Goal: Task Accomplishment & Management: Complete application form

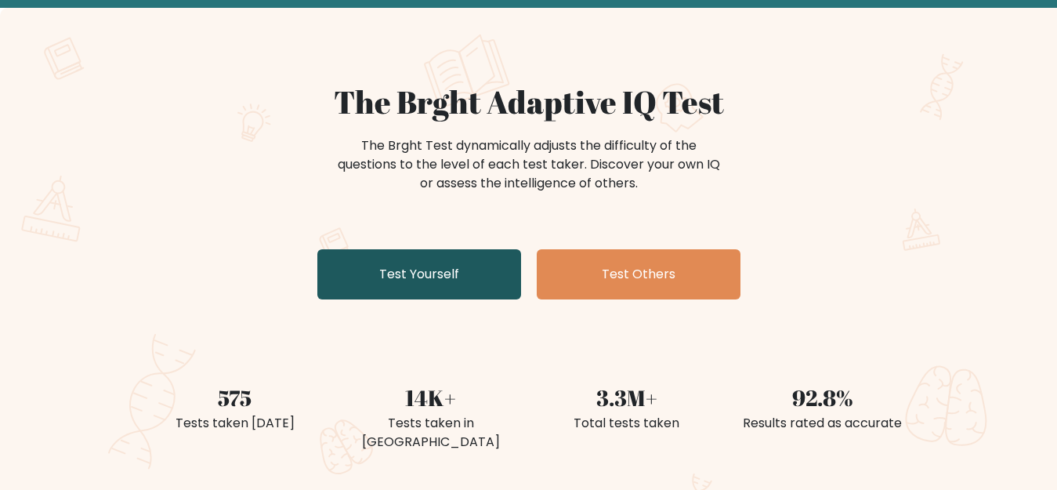
scroll to position [78, 0]
click at [381, 270] on link "Test Yourself" at bounding box center [419, 274] width 204 height 50
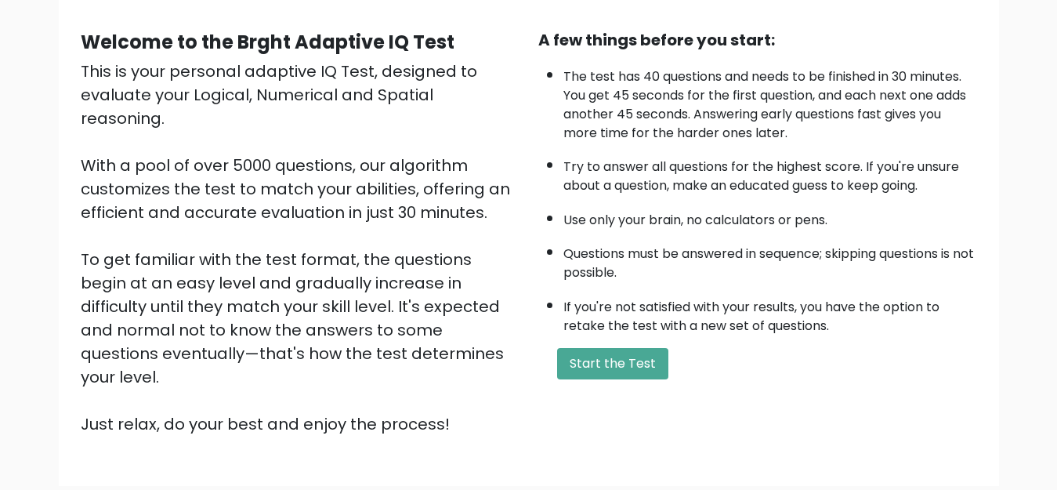
scroll to position [228, 0]
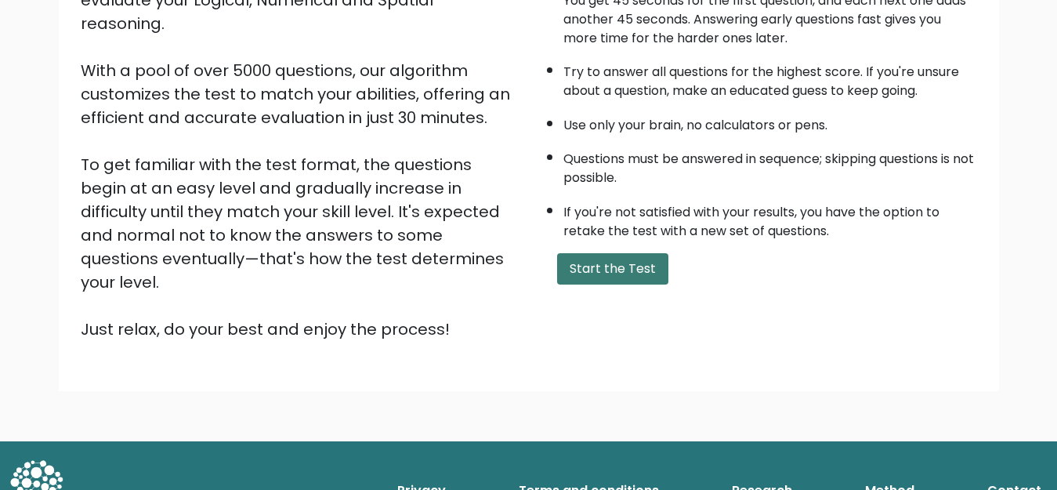
click at [571, 266] on button "Start the Test" at bounding box center [612, 268] width 111 height 31
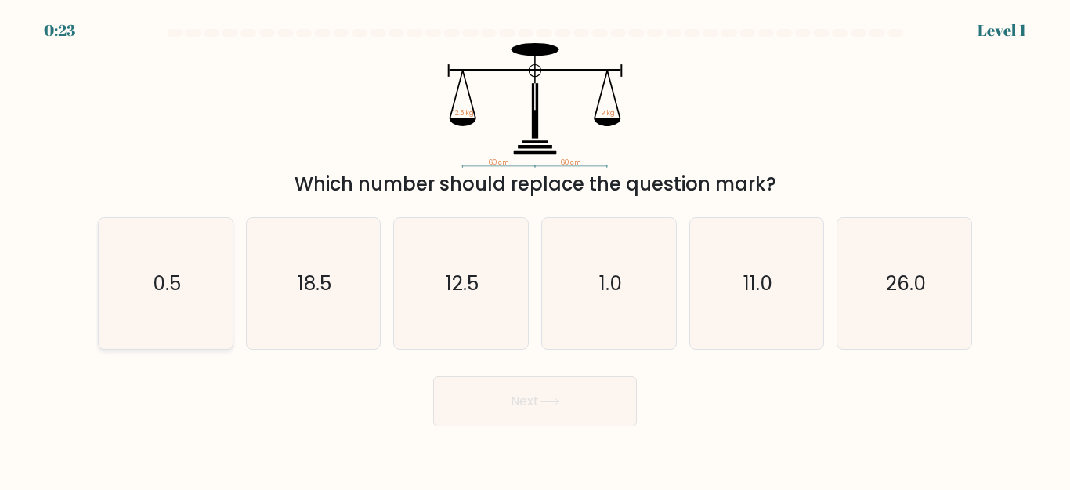
click at [202, 302] on icon "0.5" at bounding box center [165, 283] width 131 height 131
click at [535, 249] on input "a. 0.5" at bounding box center [535, 247] width 1 height 4
radio input "true"
click at [563, 393] on button "Next" at bounding box center [535, 401] width 204 height 50
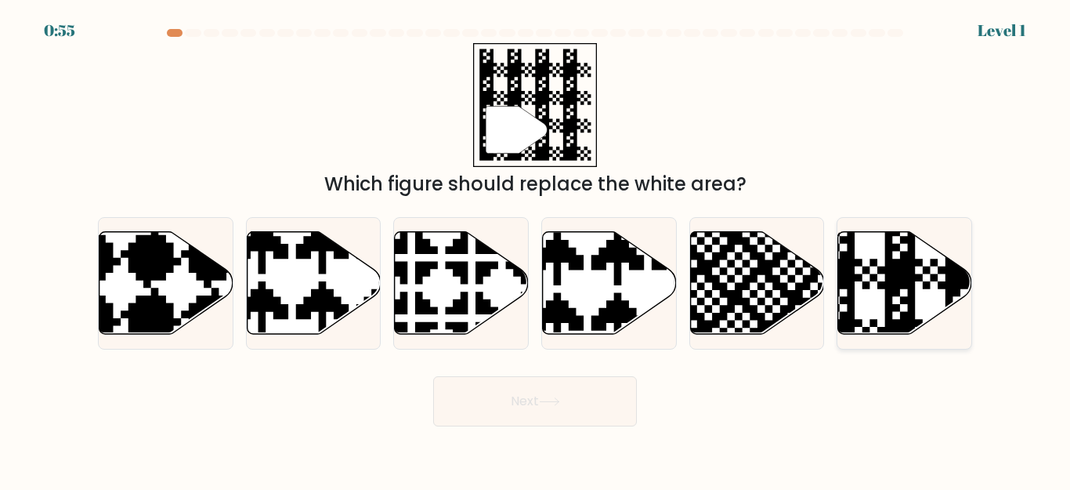
click at [853, 241] on icon at bounding box center [946, 228] width 243 height 243
click at [536, 245] on input "f." at bounding box center [535, 247] width 1 height 4
radio input "true"
click at [528, 403] on button "Next" at bounding box center [535, 401] width 204 height 50
click at [550, 392] on button "Next" at bounding box center [535, 401] width 204 height 50
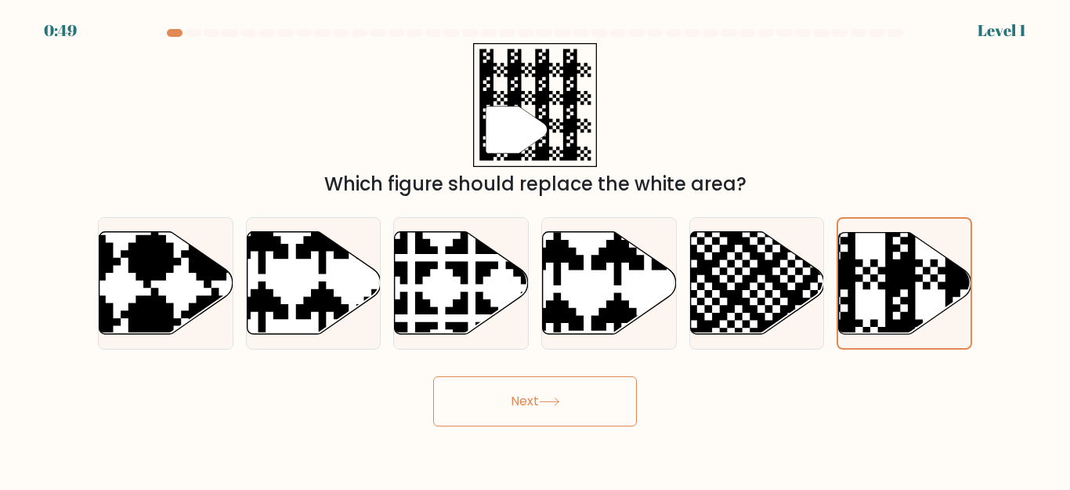
click at [509, 411] on button "Next" at bounding box center [535, 401] width 204 height 50
click at [718, 292] on icon at bounding box center [757, 283] width 134 height 103
click at [536, 249] on input "e." at bounding box center [535, 247] width 1 height 4
radio input "true"
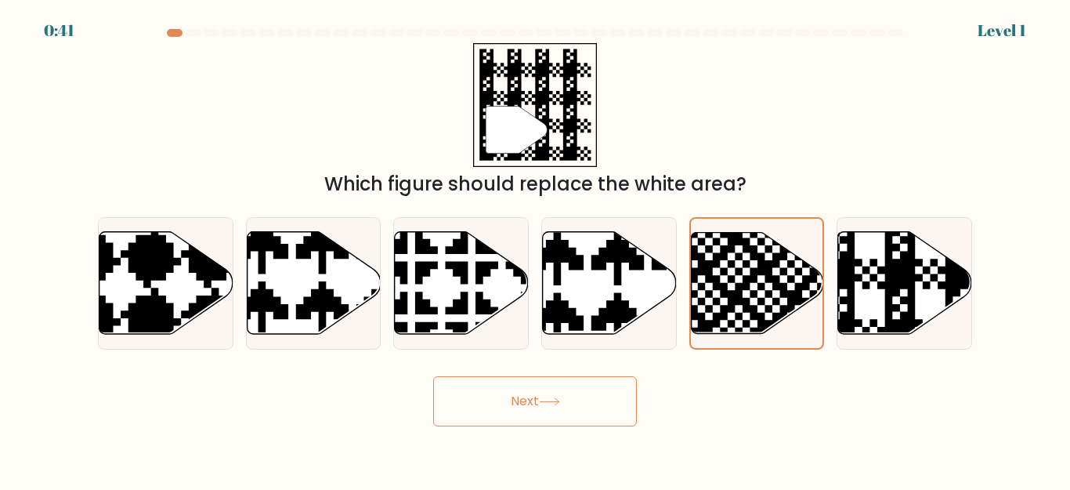
click at [545, 393] on button "Next" at bounding box center [535, 401] width 204 height 50
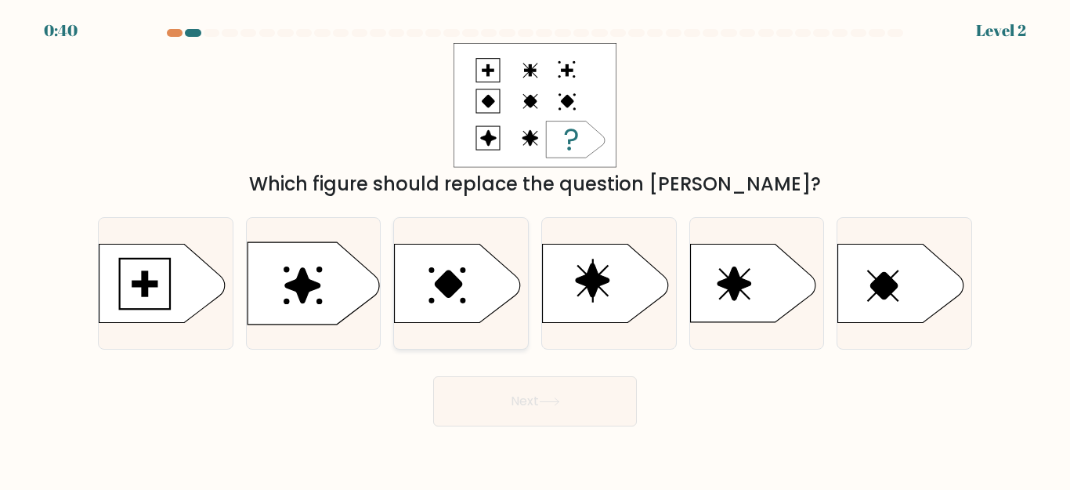
click at [452, 263] on icon at bounding box center [457, 284] width 125 height 78
click at [535, 249] on input "c." at bounding box center [535, 247] width 1 height 4
radio input "true"
click at [781, 117] on div "Which figure should replace the question mark?" at bounding box center [535, 120] width 893 height 155
click at [335, 295] on icon at bounding box center [314, 283] width 132 height 82
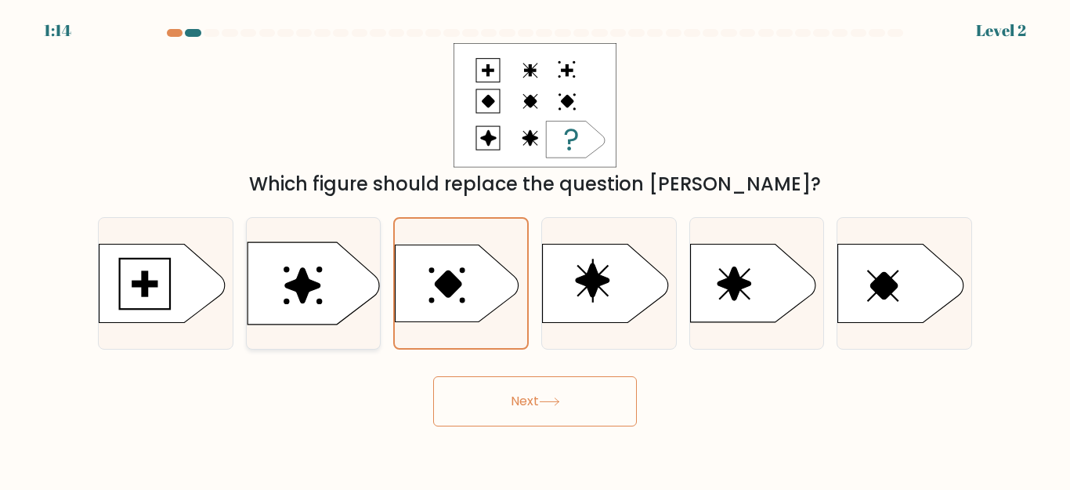
click at [535, 249] on input "b." at bounding box center [535, 247] width 1 height 4
radio input "true"
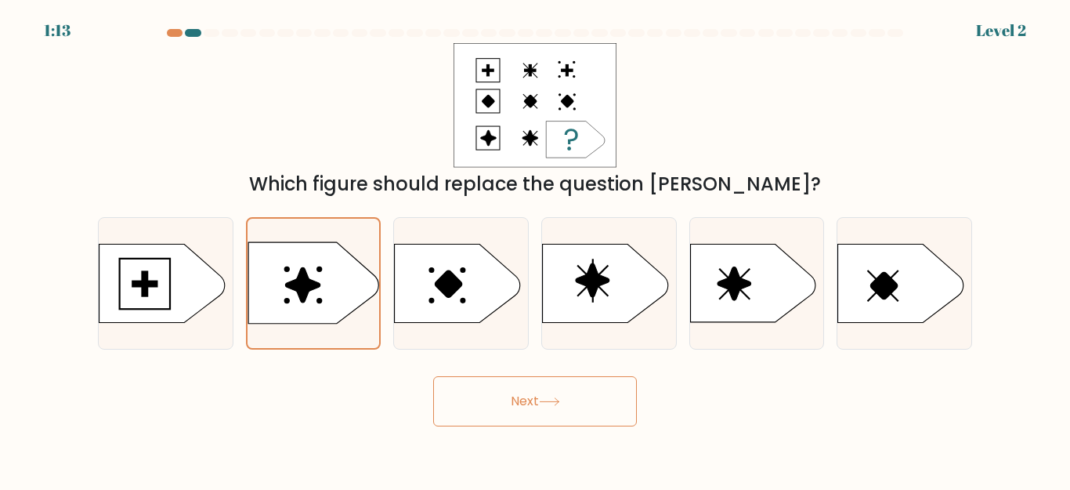
click at [501, 404] on button "Next" at bounding box center [535, 401] width 204 height 50
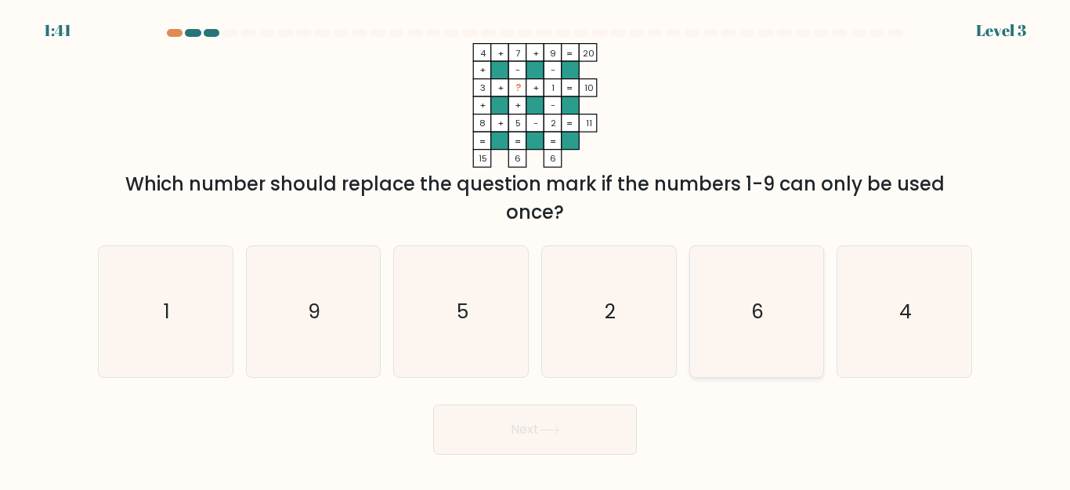
drag, startPoint x: 802, startPoint y: 301, endPoint x: 788, endPoint y: 314, distance: 19.4
click at [802, 300] on icon "6" at bounding box center [756, 311] width 131 height 131
click at [536, 249] on input "e. 6" at bounding box center [535, 247] width 1 height 4
radio input "true"
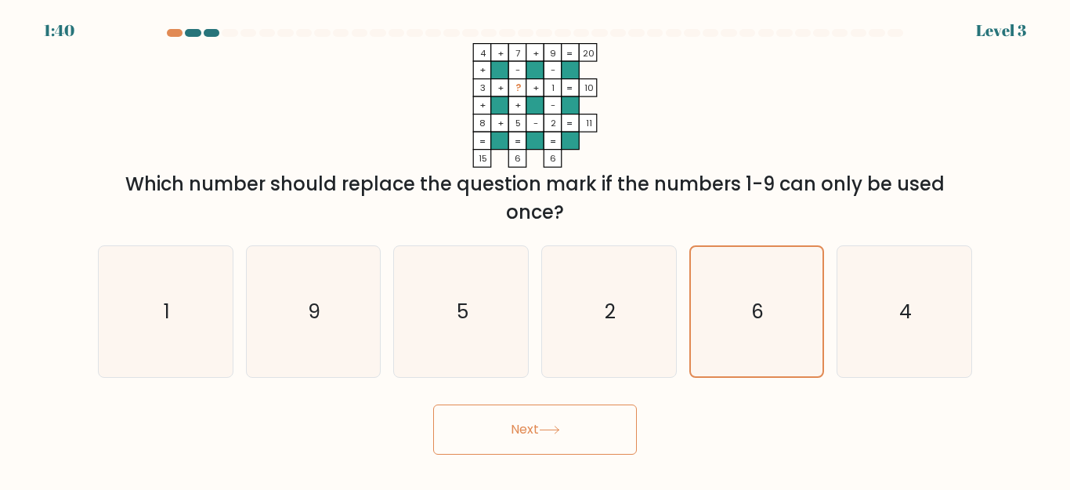
drag, startPoint x: 551, startPoint y: 430, endPoint x: 657, endPoint y: 401, distance: 109.7
click at [556, 426] on icon at bounding box center [549, 430] width 21 height 9
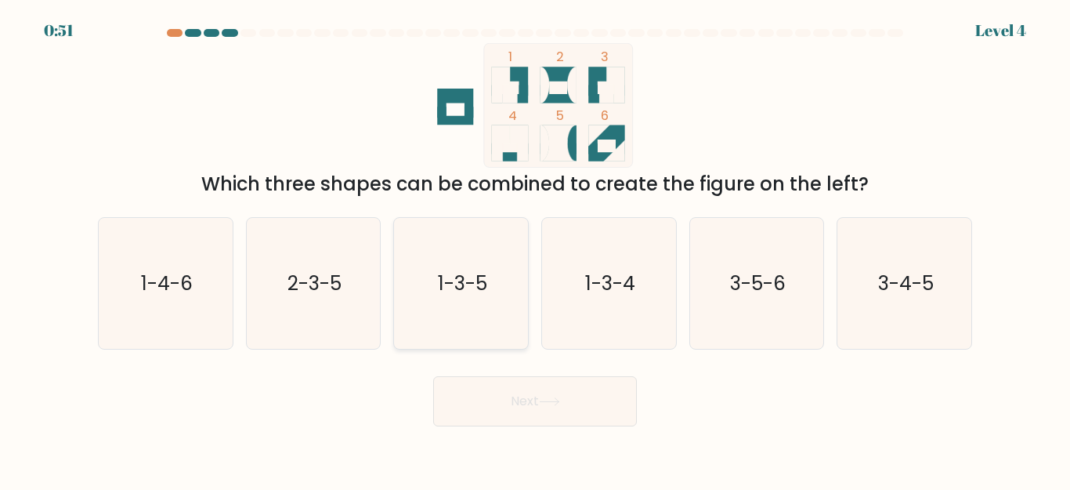
click at [474, 314] on icon "1-3-5" at bounding box center [461, 283] width 131 height 131
click at [535, 249] on input "c. 1-3-5" at bounding box center [535, 247] width 1 height 4
radio input "true"
click at [501, 406] on button "Next" at bounding box center [535, 401] width 204 height 50
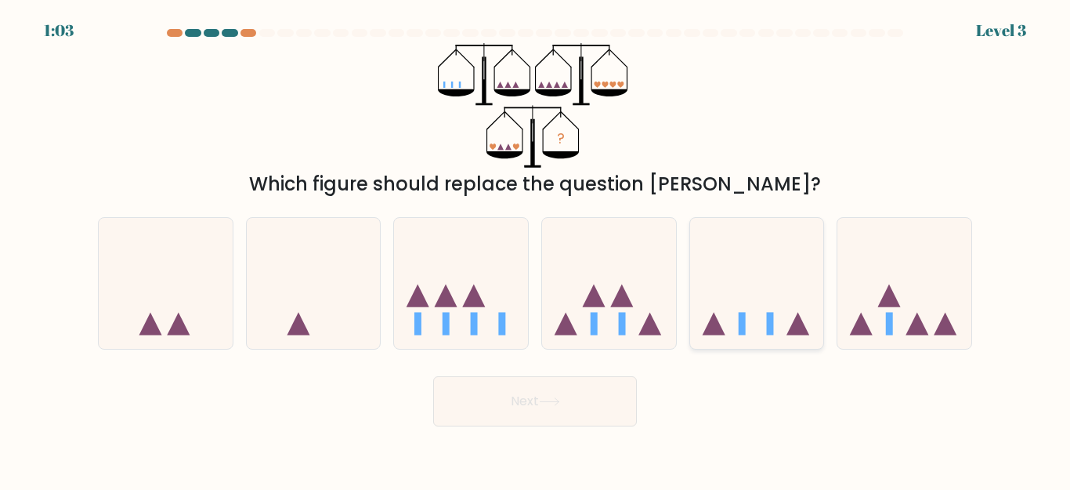
click at [741, 283] on icon at bounding box center [757, 283] width 134 height 110
click at [536, 249] on input "e." at bounding box center [535, 247] width 1 height 4
radio input "true"
click at [560, 412] on button "Next" at bounding box center [535, 401] width 204 height 50
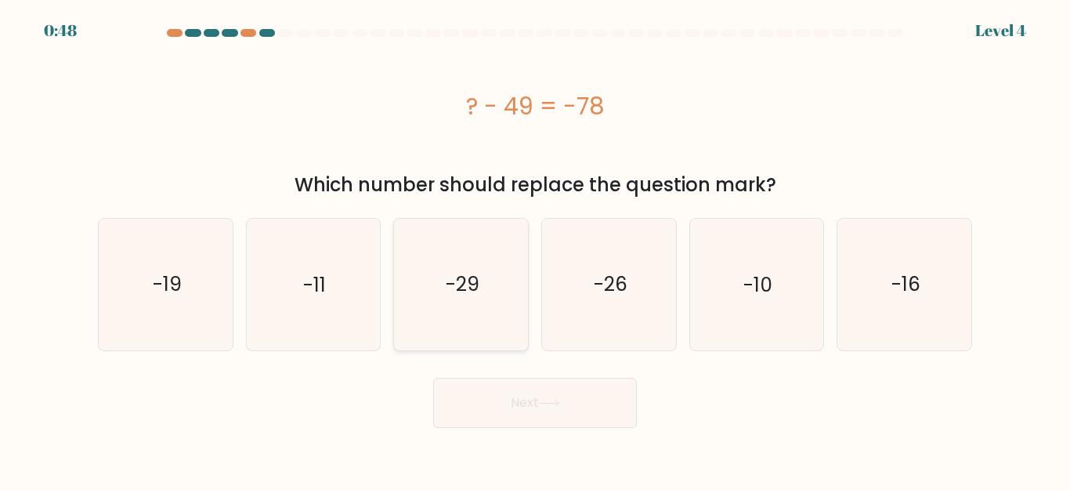
click at [440, 325] on icon "-29" at bounding box center [461, 284] width 131 height 131
click at [535, 249] on input "c. -29" at bounding box center [535, 247] width 1 height 4
radio input "true"
click at [513, 404] on button "Next" at bounding box center [535, 403] width 204 height 50
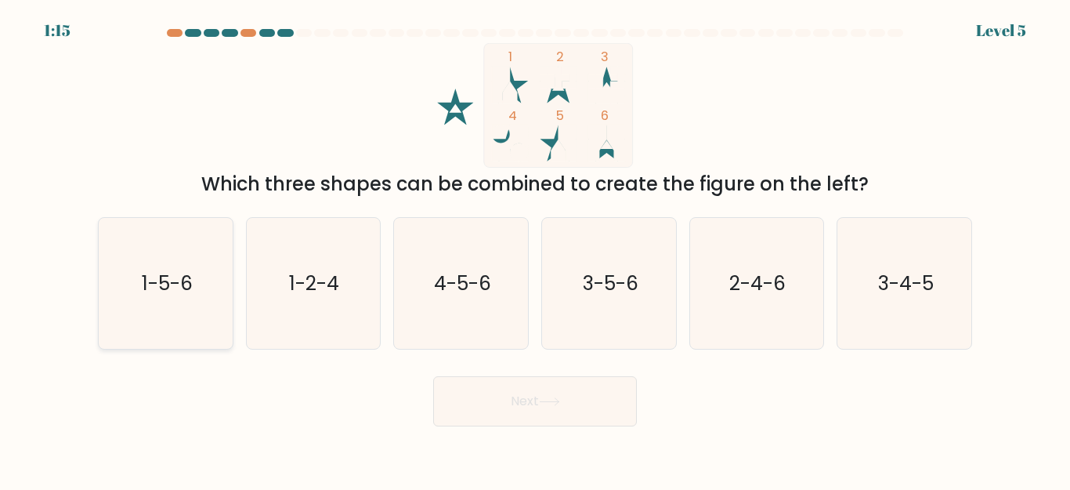
click at [184, 310] on icon "1-5-6" at bounding box center [165, 283] width 131 height 131
click at [535, 249] on input "a. 1-5-6" at bounding box center [535, 247] width 1 height 4
radio input "true"
click at [560, 412] on button "Next" at bounding box center [535, 401] width 204 height 50
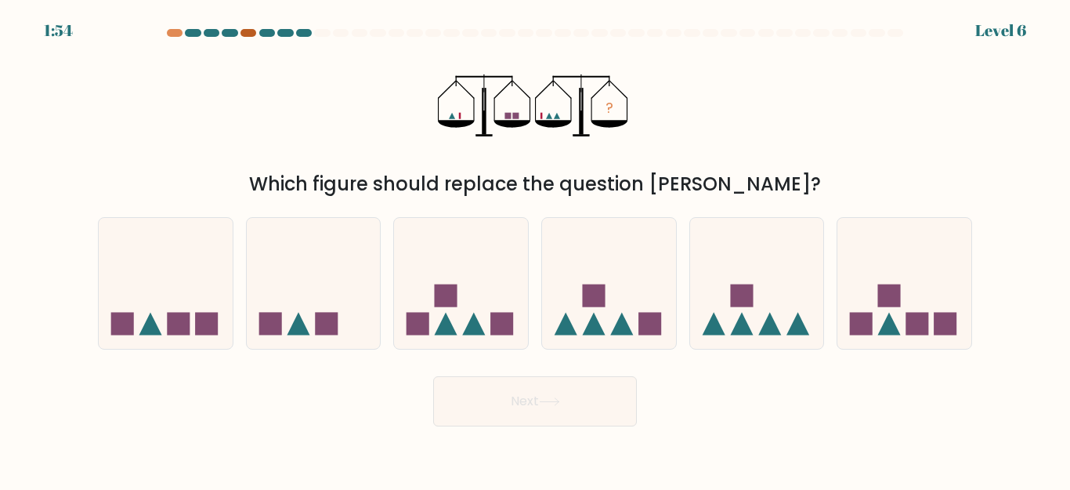
click at [247, 31] on div at bounding box center [249, 33] width 16 height 8
click at [313, 263] on icon at bounding box center [314, 283] width 134 height 110
click at [535, 249] on input "b." at bounding box center [535, 247] width 1 height 4
radio input "true"
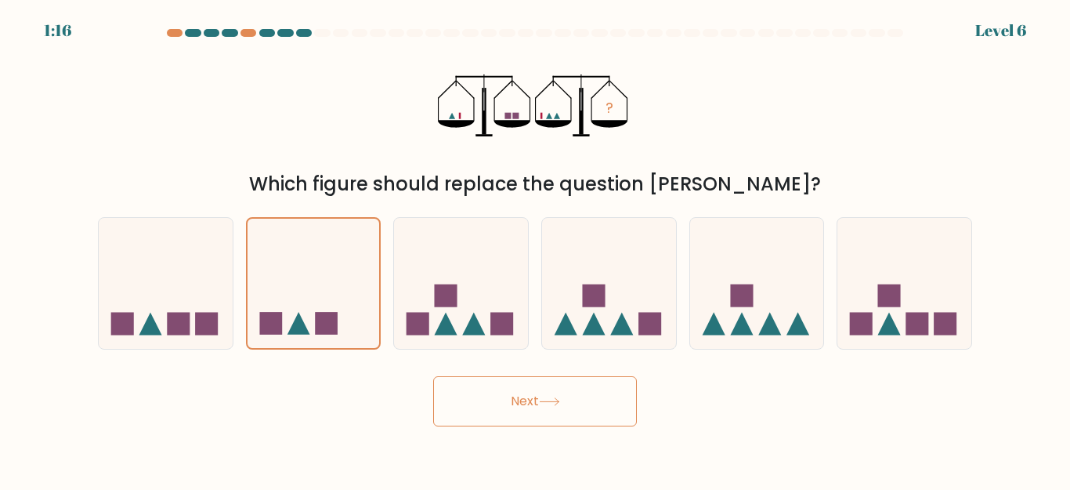
click at [572, 411] on button "Next" at bounding box center [535, 401] width 204 height 50
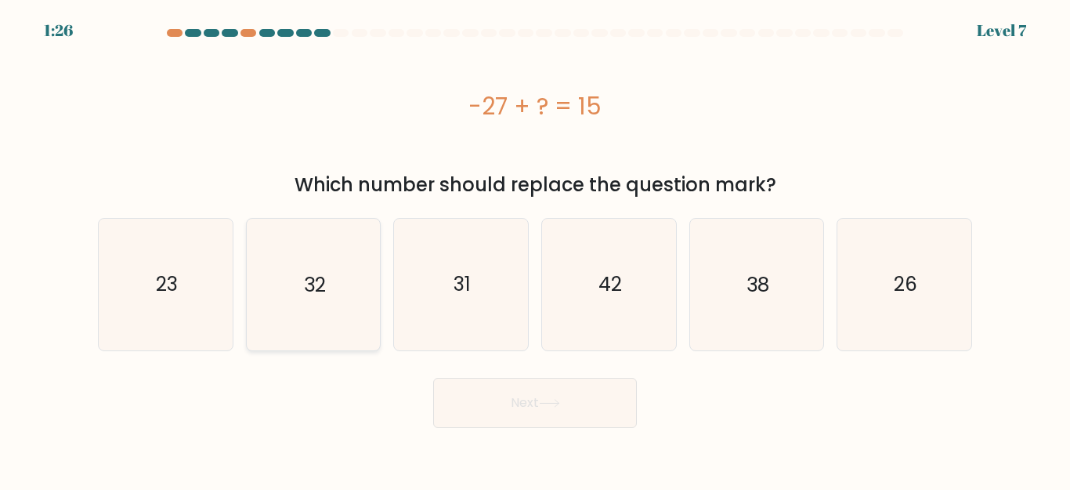
click at [299, 288] on icon "32" at bounding box center [313, 284] width 131 height 131
click at [535, 249] on input "b. 32" at bounding box center [535, 247] width 1 height 4
radio input "true"
click at [493, 393] on button "Next" at bounding box center [535, 403] width 204 height 50
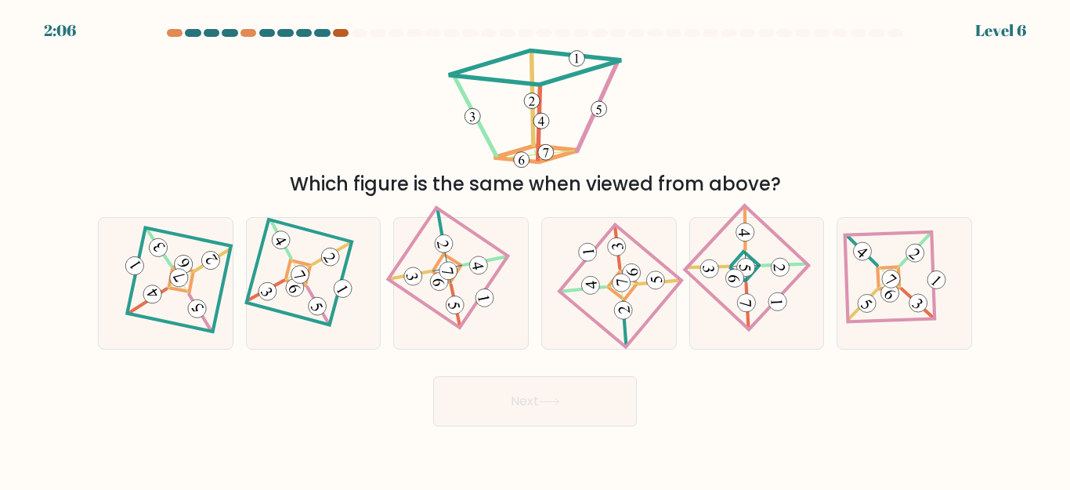
click at [342, 31] on div at bounding box center [341, 33] width 16 height 8
click at [309, 274] on 112 at bounding box center [300, 275] width 24 height 24
click at [535, 249] on input "b." at bounding box center [535, 247] width 1 height 4
radio input "true"
click at [531, 405] on button "Next" at bounding box center [535, 401] width 204 height 50
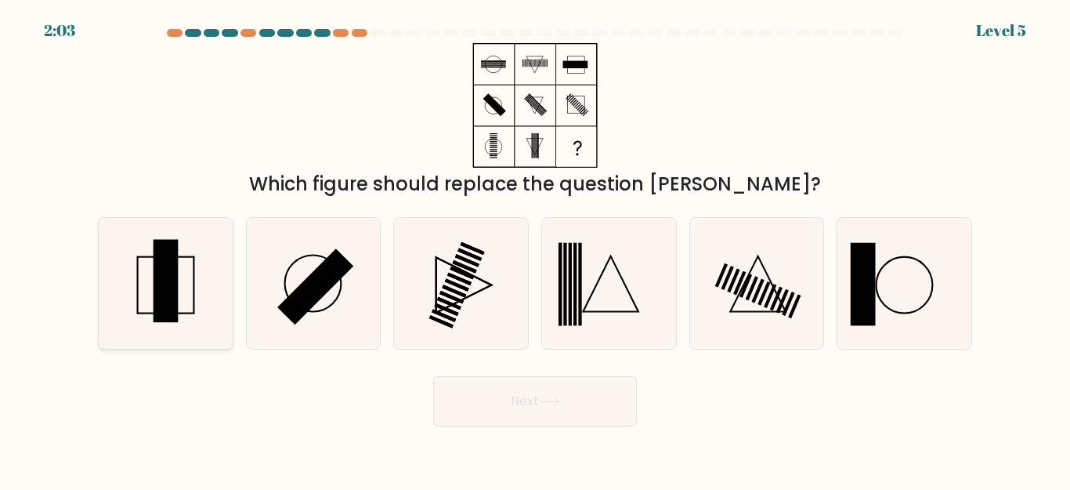
click at [157, 281] on rect at bounding box center [165, 280] width 25 height 83
click at [535, 249] on input "a." at bounding box center [535, 247] width 1 height 4
radio input "true"
click at [486, 418] on button "Next" at bounding box center [535, 401] width 204 height 50
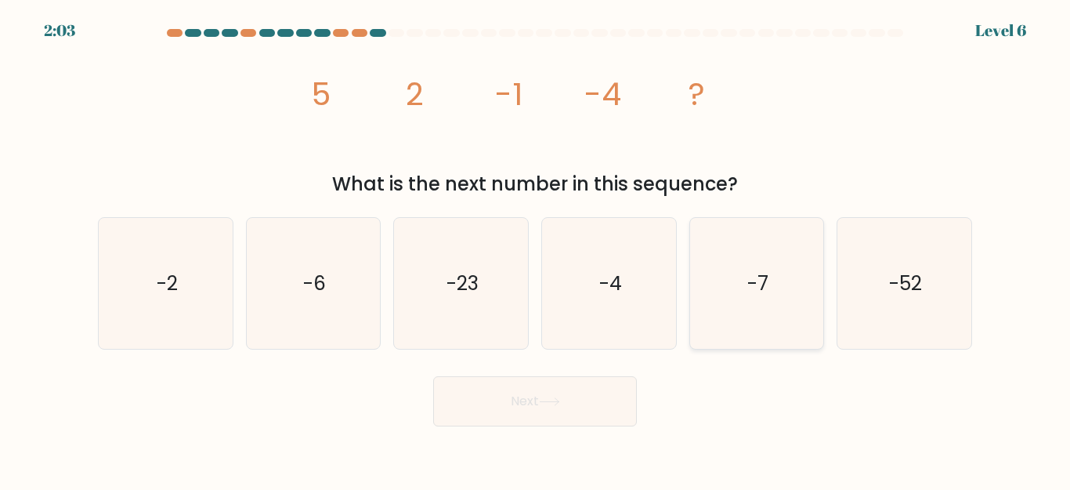
click at [749, 306] on icon "-7" at bounding box center [756, 283] width 131 height 131
click at [536, 249] on input "e. -7" at bounding box center [535, 247] width 1 height 4
radio input "true"
click at [553, 405] on icon at bounding box center [549, 401] width 21 height 9
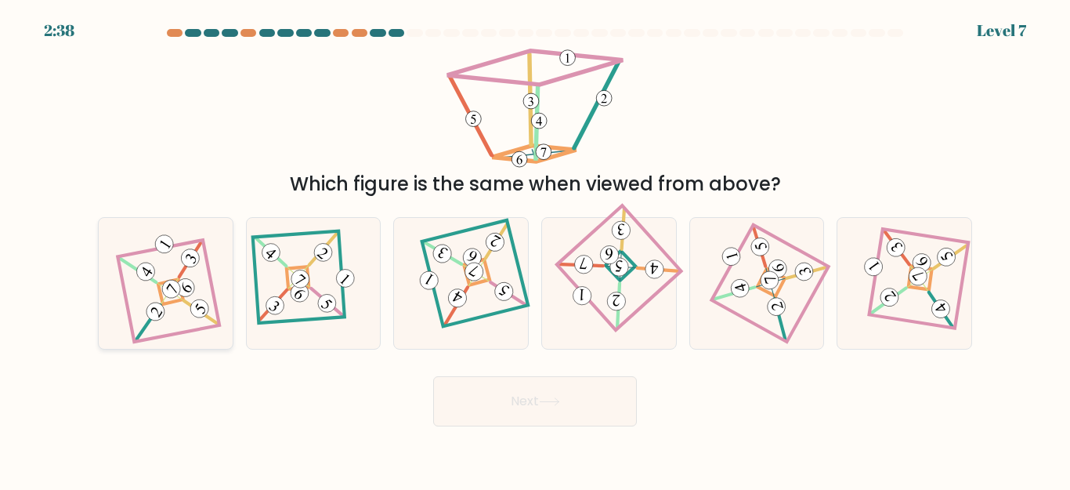
click at [178, 277] on 681 at bounding box center [190, 258] width 34 height 35
click at [535, 249] on input "a." at bounding box center [535, 247] width 1 height 4
radio input "true"
click at [489, 409] on button "Next" at bounding box center [535, 401] width 204 height 50
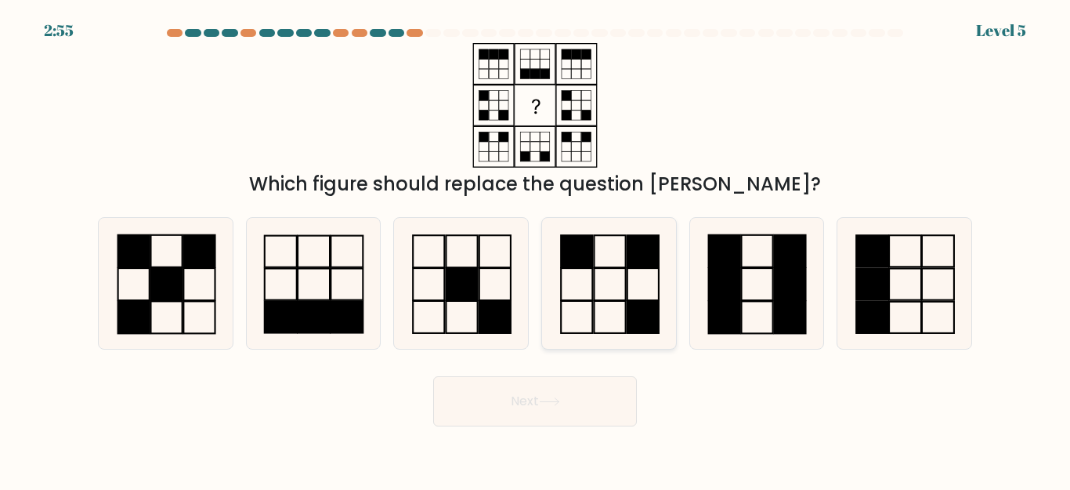
click at [585, 277] on icon at bounding box center [609, 283] width 131 height 131
click at [536, 249] on input "d." at bounding box center [535, 247] width 1 height 4
radio input "true"
click at [587, 406] on button "Next" at bounding box center [535, 401] width 204 height 50
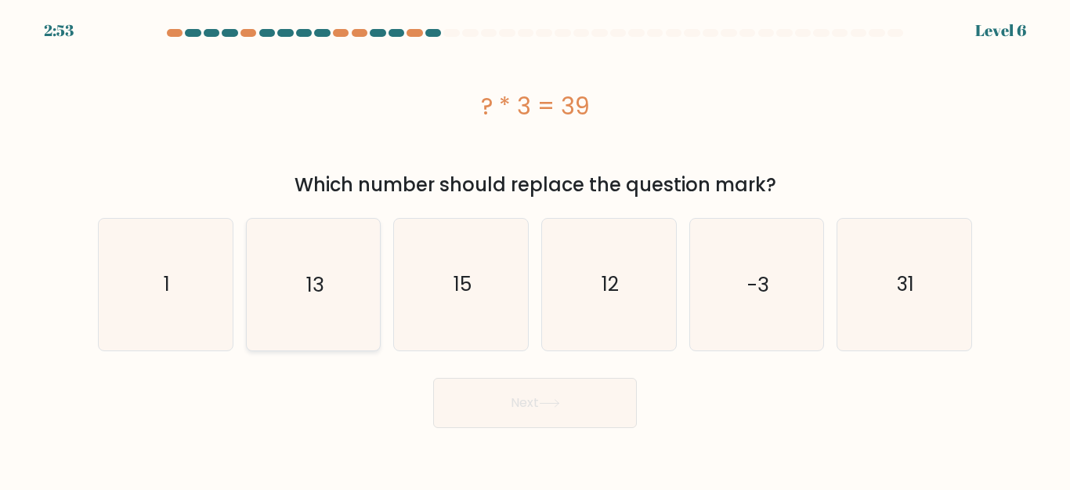
click at [345, 310] on icon "13" at bounding box center [313, 284] width 131 height 131
click at [535, 249] on input "b. 13" at bounding box center [535, 247] width 1 height 4
radio input "true"
click at [471, 397] on button "Next" at bounding box center [535, 403] width 204 height 50
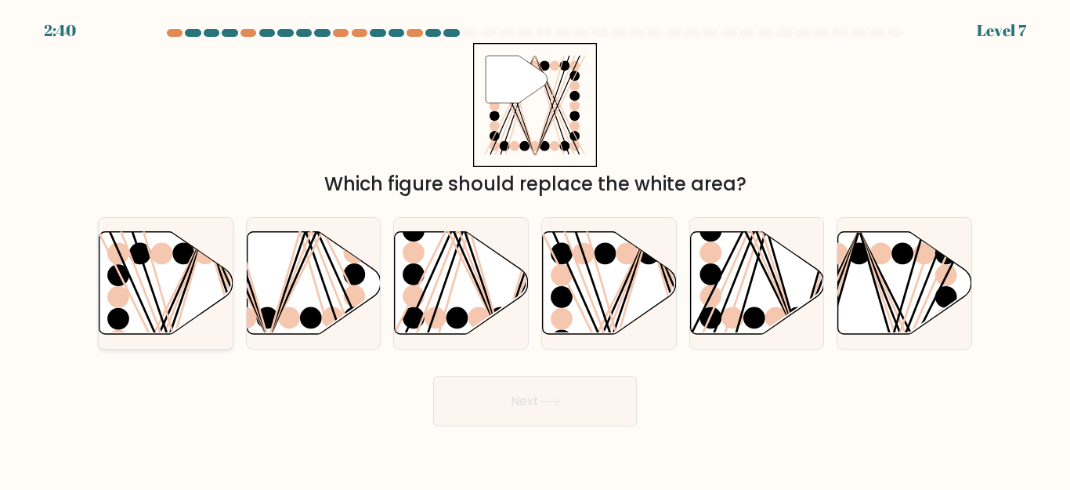
click at [164, 293] on icon at bounding box center [167, 283] width 134 height 103
click at [535, 249] on input "a." at bounding box center [535, 247] width 1 height 4
radio input "true"
click at [476, 413] on button "Next" at bounding box center [535, 401] width 204 height 50
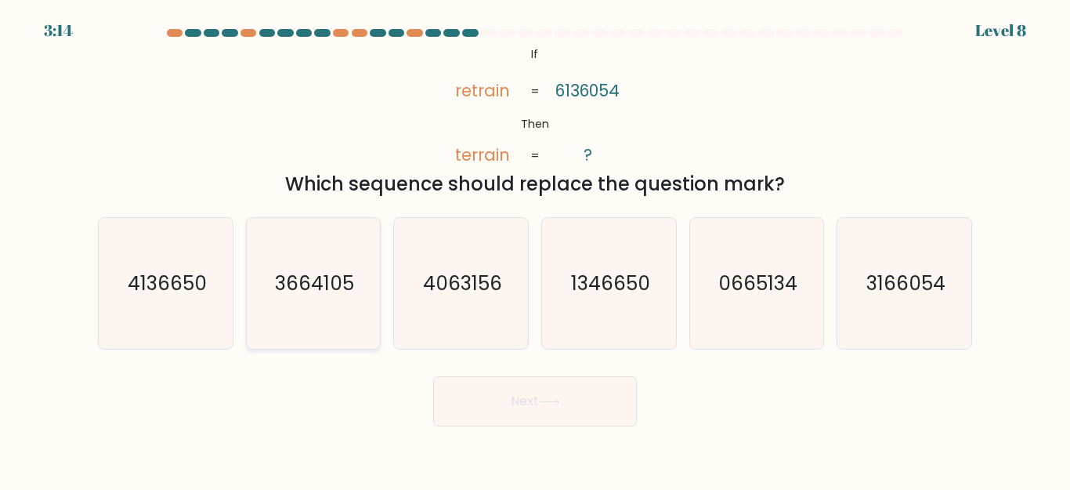
click at [295, 321] on icon "3664105" at bounding box center [313, 283] width 131 height 131
click at [535, 249] on input "b. 3664105" at bounding box center [535, 247] width 1 height 4
radio input "true"
click at [922, 300] on icon "3166054" at bounding box center [904, 283] width 131 height 131
click at [536, 249] on input "f. 3166054" at bounding box center [535, 247] width 1 height 4
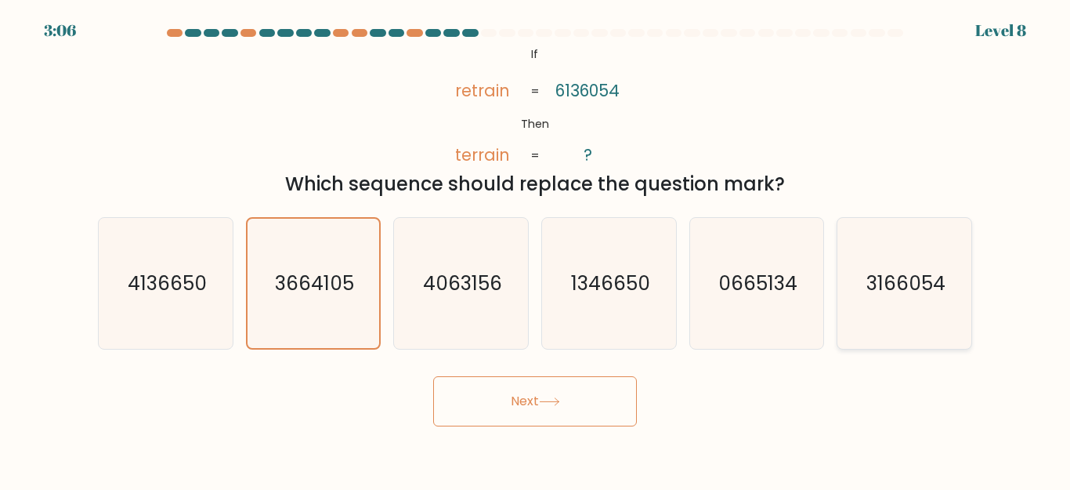
radio input "true"
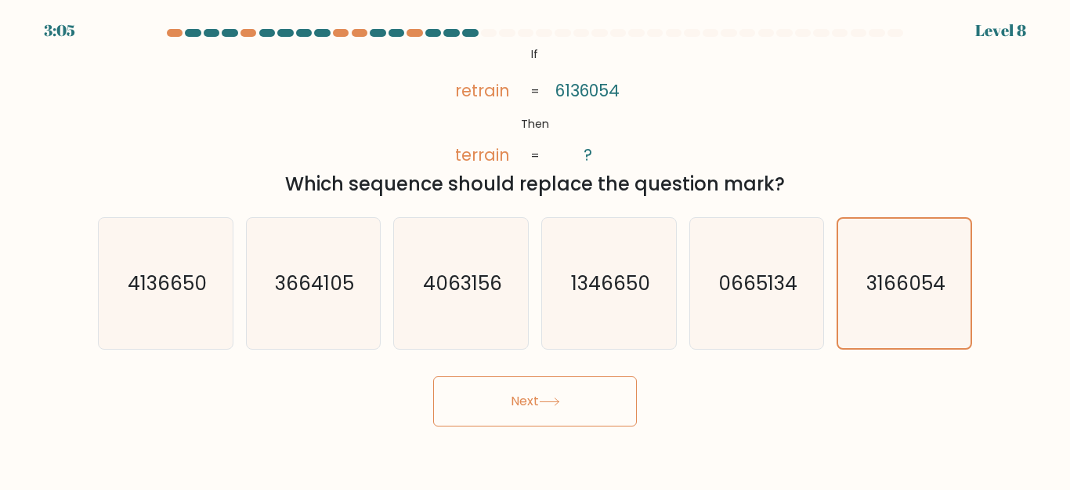
drag, startPoint x: 470, startPoint y: 395, endPoint x: 492, endPoint y: 384, distance: 24.5
click at [469, 396] on button "Next" at bounding box center [535, 401] width 204 height 50
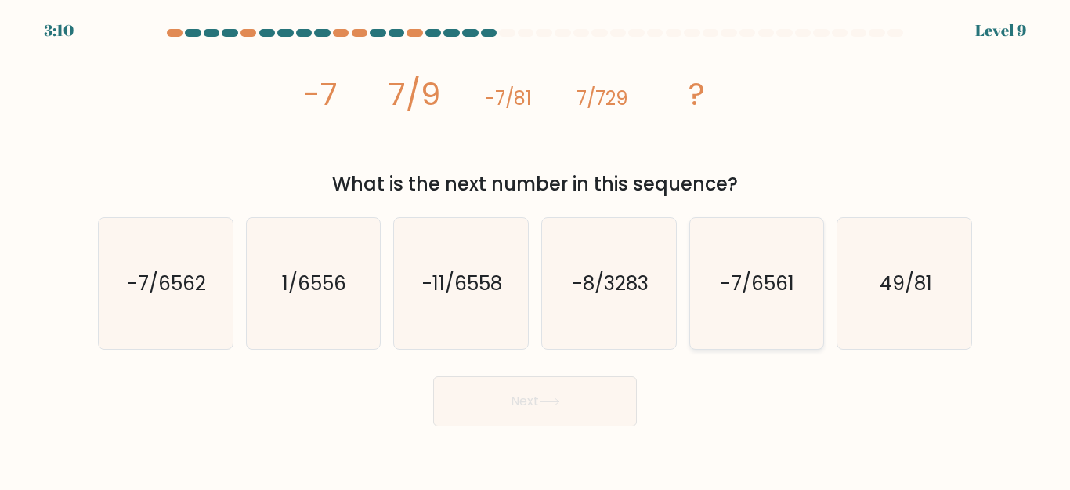
click at [729, 303] on icon "-7/6561" at bounding box center [756, 283] width 131 height 131
click at [536, 249] on input "e. -7/6561" at bounding box center [535, 247] width 1 height 4
radio input "true"
click at [484, 413] on button "Next" at bounding box center [535, 401] width 204 height 50
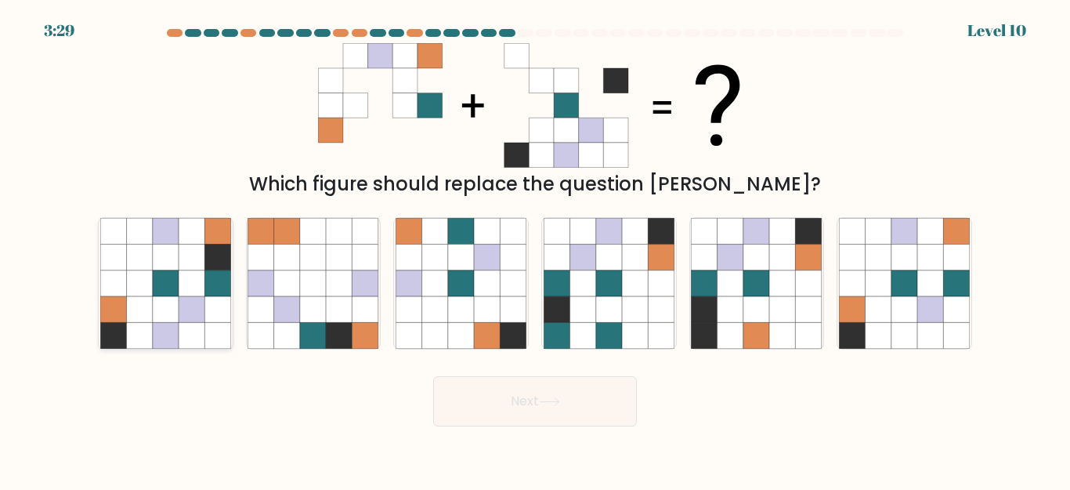
click at [155, 309] on icon at bounding box center [166, 309] width 26 height 26
click at [535, 249] on input "a." at bounding box center [535, 247] width 1 height 4
radio input "true"
click at [458, 302] on icon at bounding box center [461, 309] width 26 height 26
click at [535, 249] on input "c." at bounding box center [535, 247] width 1 height 4
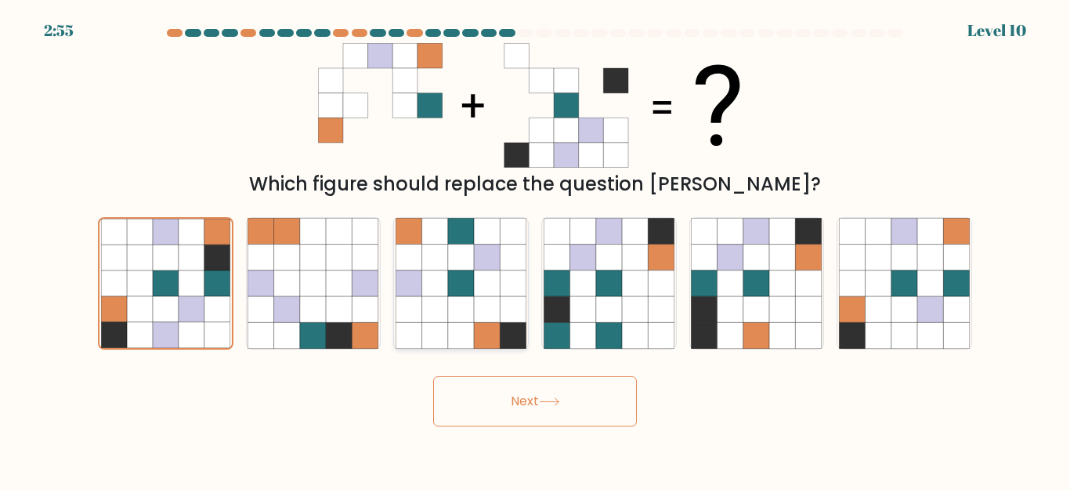
radio input "true"
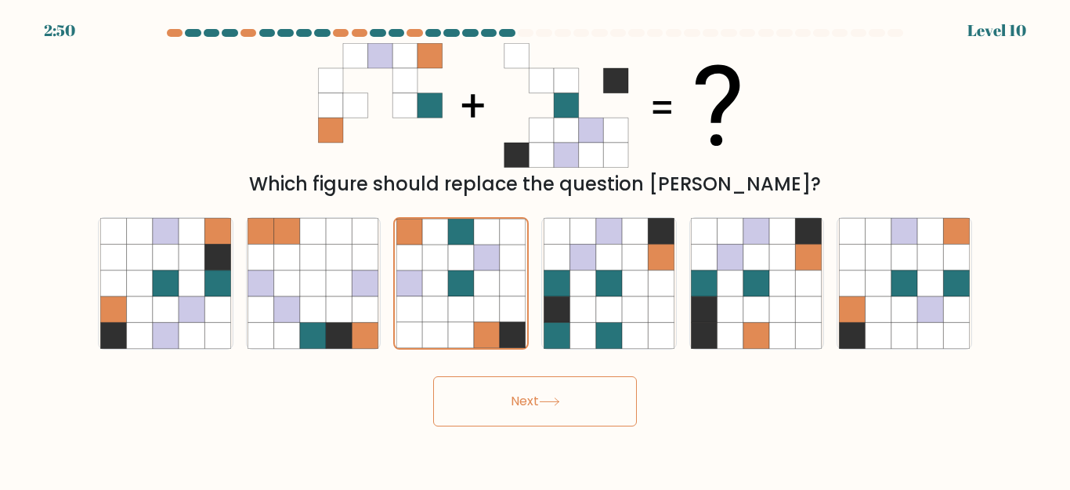
click at [537, 413] on button "Next" at bounding box center [535, 401] width 204 height 50
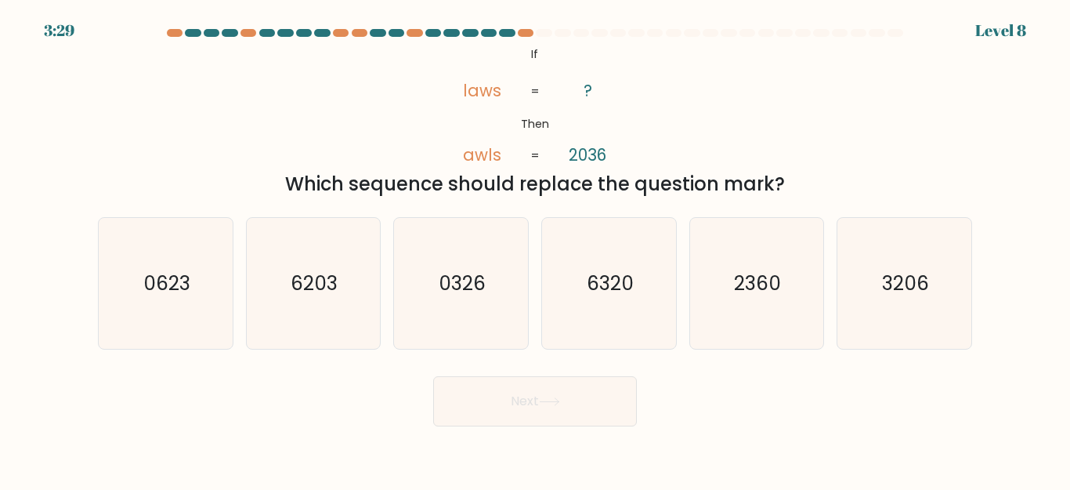
click at [898, 31] on div at bounding box center [896, 33] width 16 height 8
click at [418, 36] on div at bounding box center [415, 33] width 16 height 8
click at [516, 31] on at bounding box center [535, 33] width 740 height 8
click at [743, 312] on icon "2360" at bounding box center [756, 283] width 131 height 131
click at [536, 249] on input "e. 2360" at bounding box center [535, 247] width 1 height 4
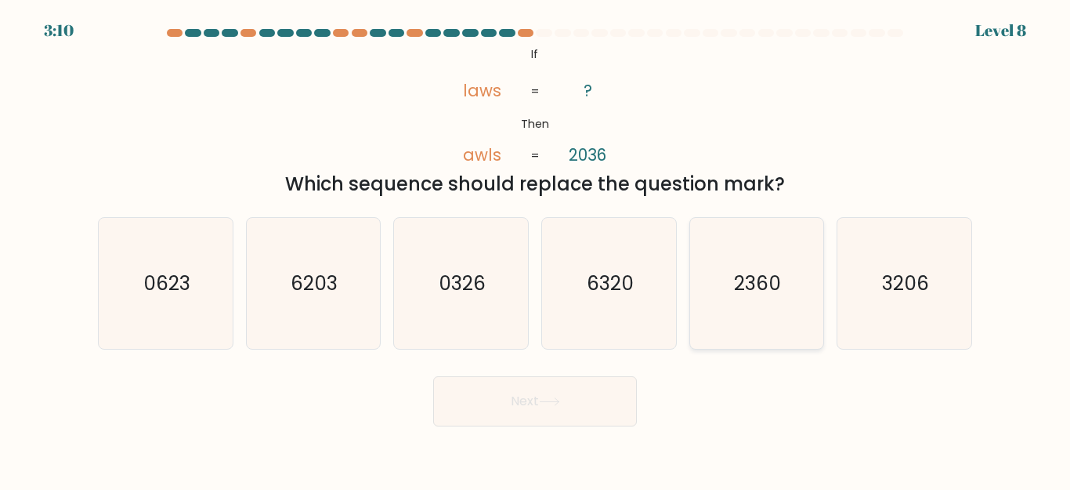
radio input "true"
click at [488, 391] on button "Next" at bounding box center [535, 401] width 204 height 50
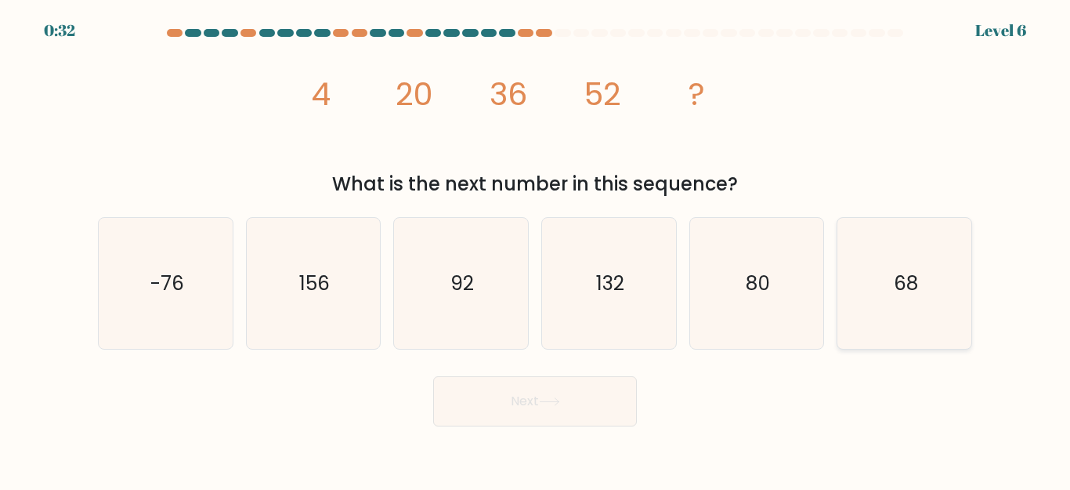
drag, startPoint x: 907, startPoint y: 310, endPoint x: 730, endPoint y: 343, distance: 180.9
click at [908, 310] on icon "68" at bounding box center [904, 283] width 131 height 131
click at [536, 249] on input "f. 68" at bounding box center [535, 247] width 1 height 4
radio input "true"
click at [559, 398] on icon at bounding box center [549, 401] width 21 height 9
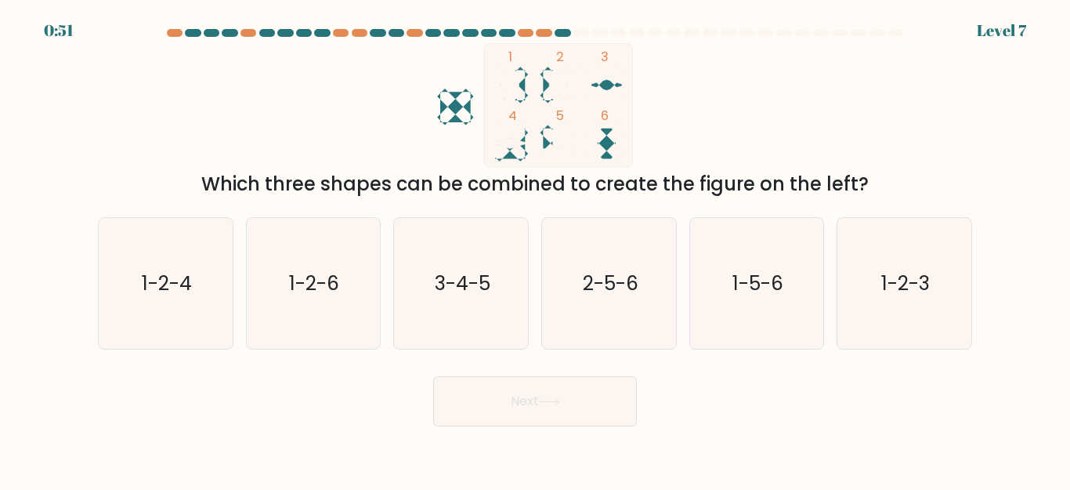
click at [607, 144] on icon at bounding box center [607, 143] width 36 height 36
click at [320, 305] on icon "1-2-6" at bounding box center [313, 283] width 131 height 131
click at [535, 249] on input "b. 1-2-6" at bounding box center [535, 247] width 1 height 4
radio input "true"
click at [482, 416] on button "Next" at bounding box center [535, 401] width 204 height 50
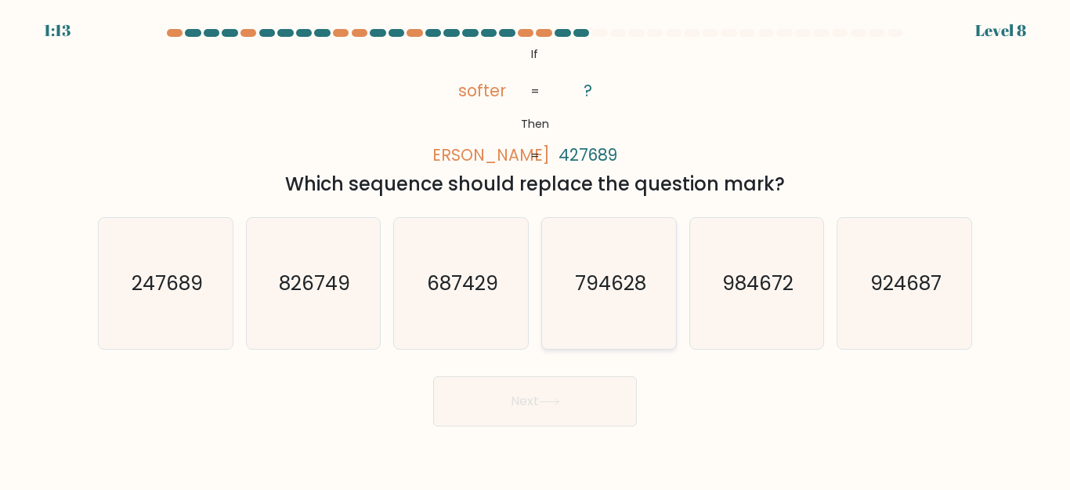
click at [582, 317] on icon "794628" at bounding box center [609, 283] width 131 height 131
click at [536, 249] on input "d. 794628" at bounding box center [535, 247] width 1 height 4
radio input "true"
click at [869, 307] on icon "924687" at bounding box center [904, 283] width 131 height 131
click at [536, 249] on input "f. 924687" at bounding box center [535, 247] width 1 height 4
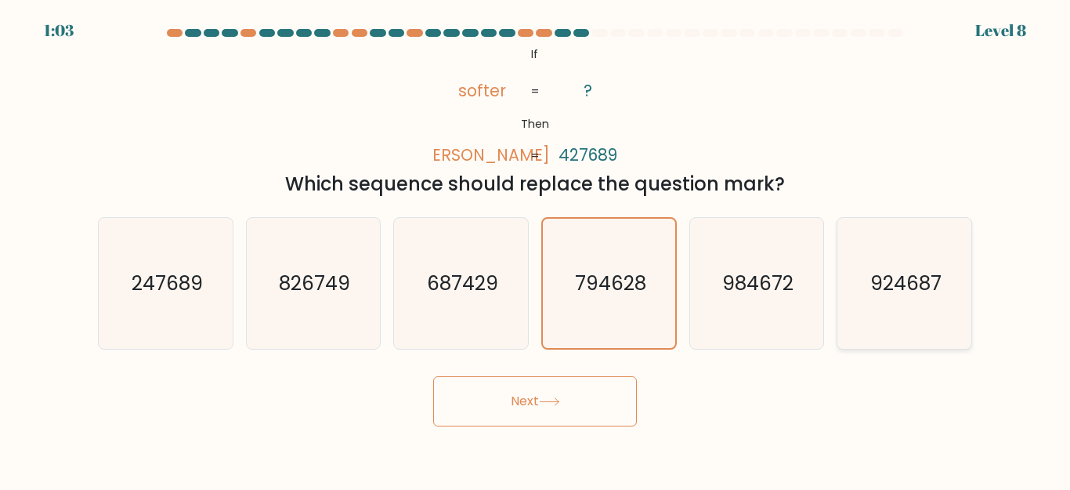
radio input "true"
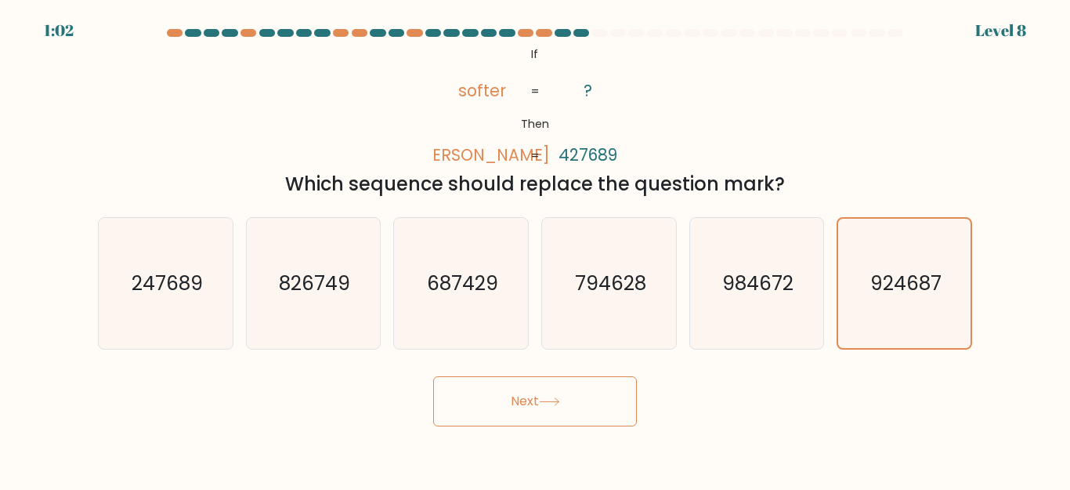
click at [538, 397] on button "Next" at bounding box center [535, 401] width 204 height 50
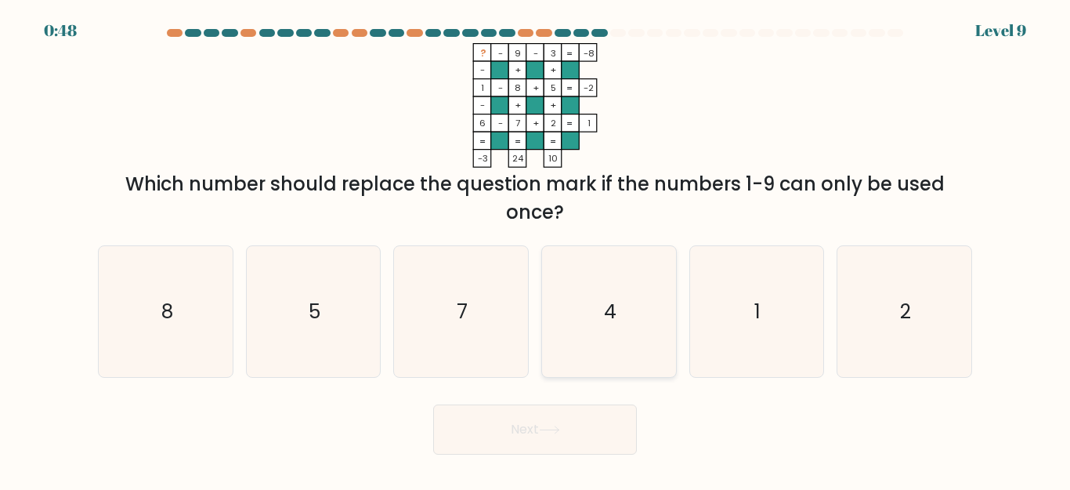
click at [610, 324] on text "4" at bounding box center [610, 311] width 13 height 27
click at [536, 249] on input "d. 4" at bounding box center [535, 247] width 1 height 4
radio input "true"
click at [487, 422] on button "Next" at bounding box center [535, 429] width 204 height 50
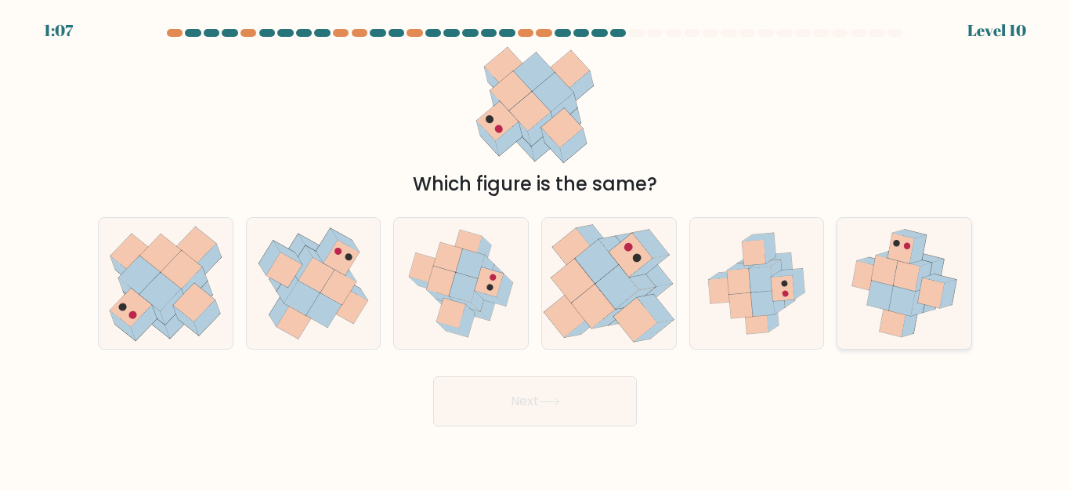
click at [860, 318] on icon at bounding box center [905, 283] width 122 height 131
click at [536, 249] on input "f." at bounding box center [535, 247] width 1 height 4
radio input "true"
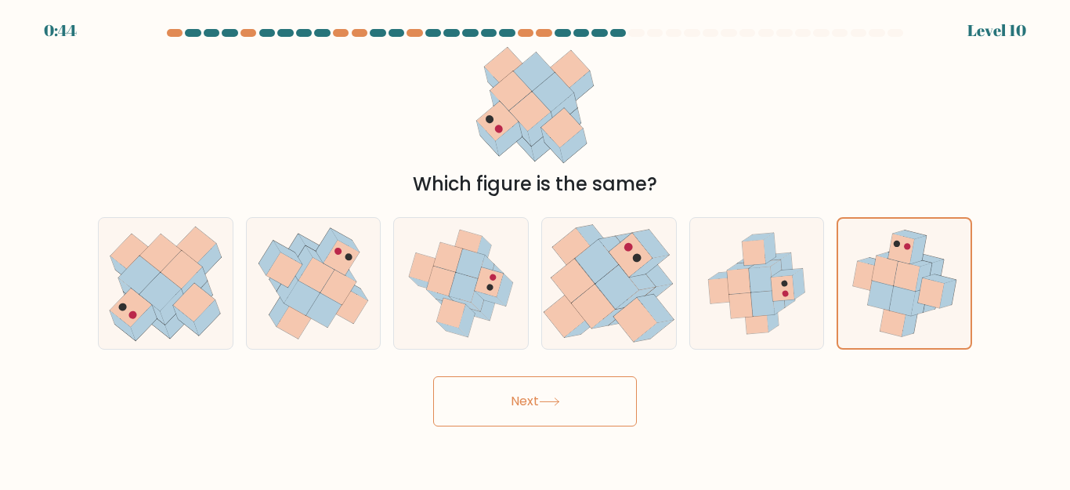
click at [545, 397] on icon at bounding box center [549, 401] width 21 height 9
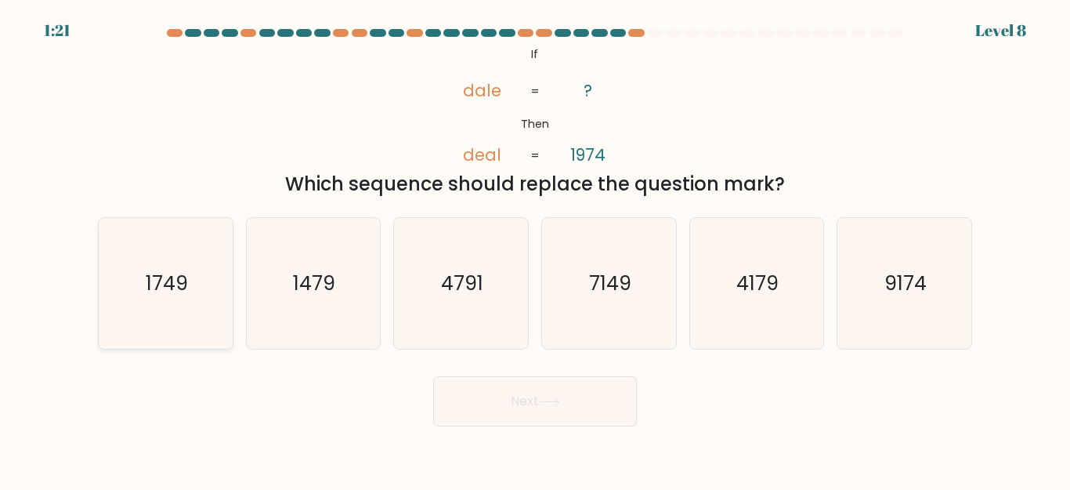
click at [118, 317] on icon "1749" at bounding box center [165, 283] width 131 height 131
click at [535, 249] on input "a. 1749" at bounding box center [535, 247] width 1 height 4
radio input "true"
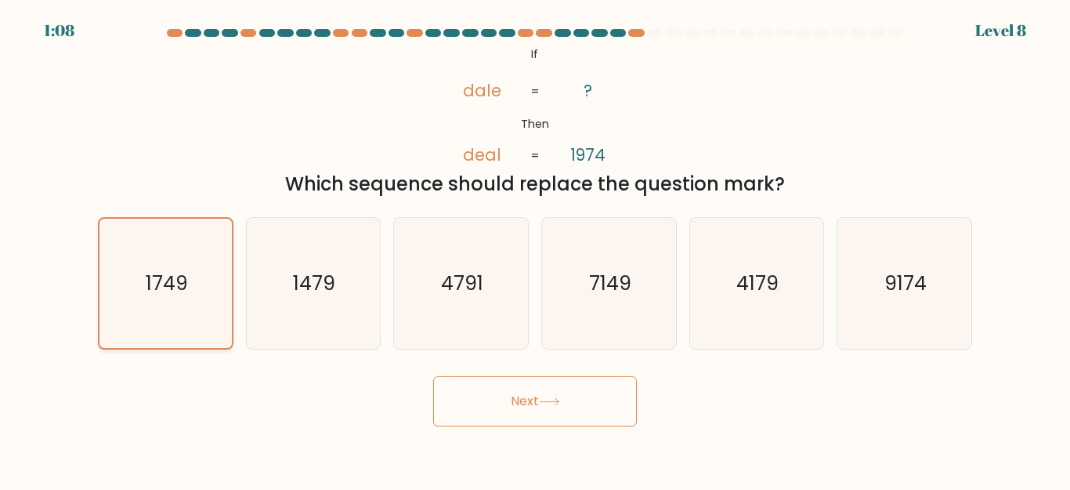
click at [193, 300] on icon "1749" at bounding box center [165, 283] width 129 height 129
click at [535, 249] on input "a. 1749" at bounding box center [535, 247] width 1 height 4
click at [469, 393] on button "Next" at bounding box center [535, 401] width 204 height 50
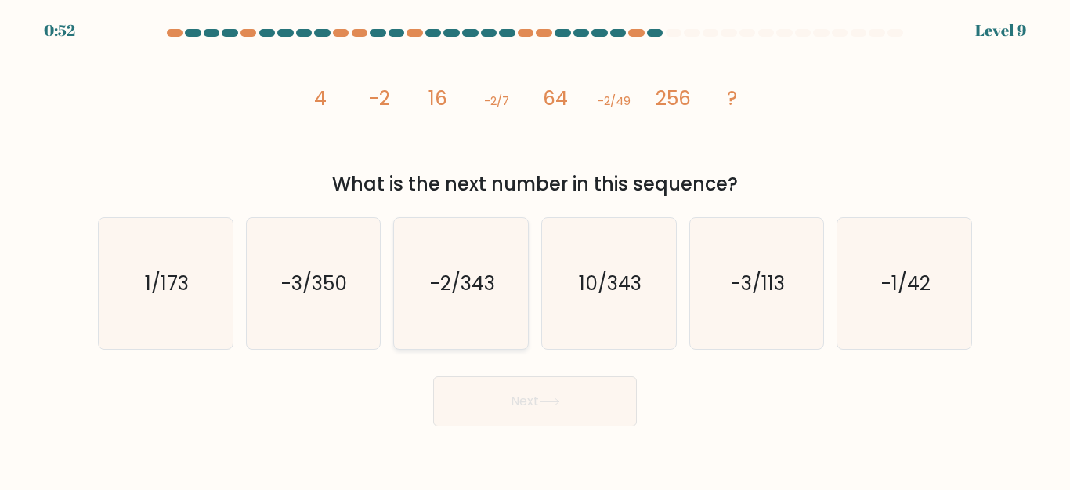
click at [429, 301] on icon "-2/343" at bounding box center [461, 283] width 131 height 131
click at [535, 249] on input "c. -2/343" at bounding box center [535, 247] width 1 height 4
radio input "true"
click at [492, 400] on button "Next" at bounding box center [535, 401] width 204 height 50
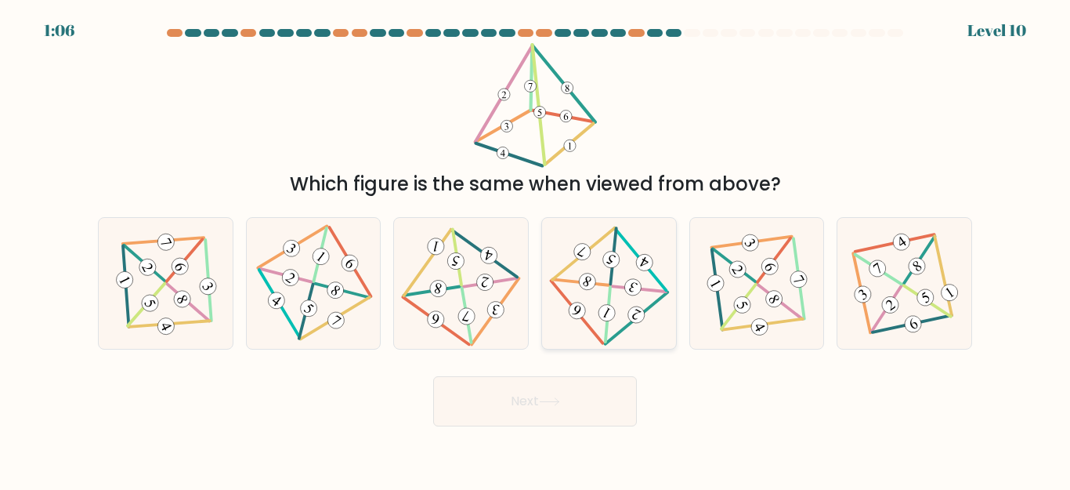
click at [607, 281] on icon at bounding box center [608, 283] width 105 height 105
click at [536, 249] on input "d." at bounding box center [535, 247] width 1 height 4
radio input "true"
drag, startPoint x: 452, startPoint y: 222, endPoint x: 452, endPoint y: 241, distance: 18.8
click at [452, 227] on div at bounding box center [461, 283] width 136 height 132
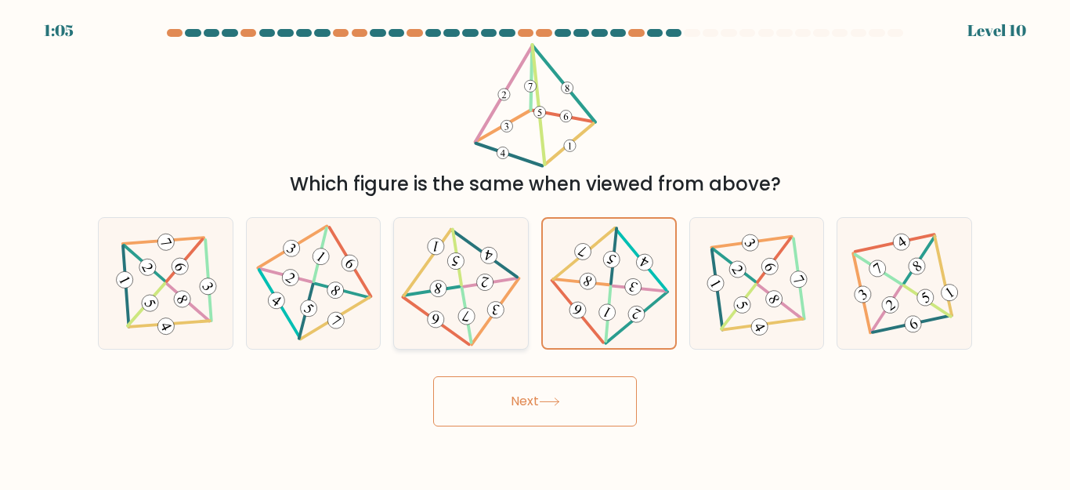
click at [535, 245] on input "c." at bounding box center [535, 247] width 1 height 4
radio input "true"
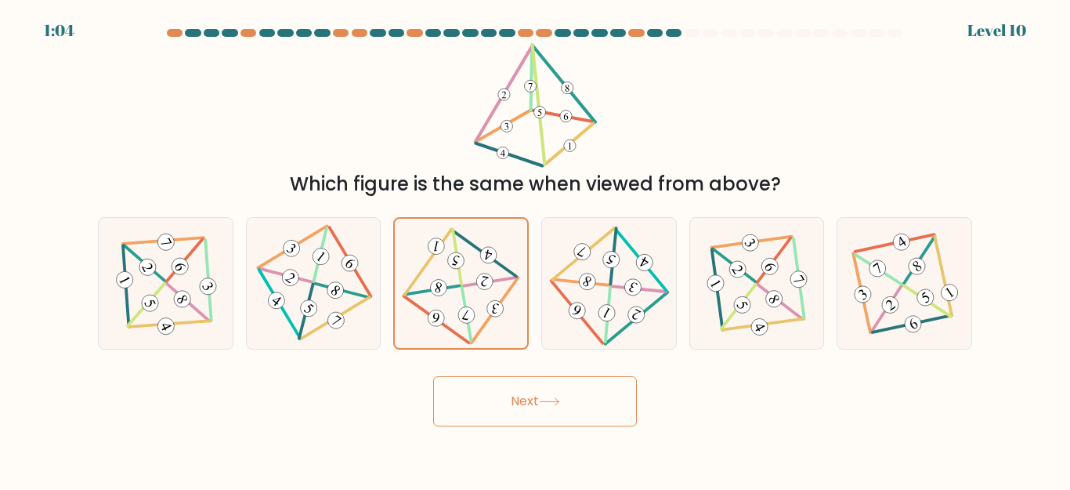
click at [502, 397] on button "Next" at bounding box center [535, 401] width 204 height 50
click at [279, 266] on icon at bounding box center [313, 283] width 107 height 105
click at [535, 249] on input "b." at bounding box center [535, 247] width 1 height 4
radio input "true"
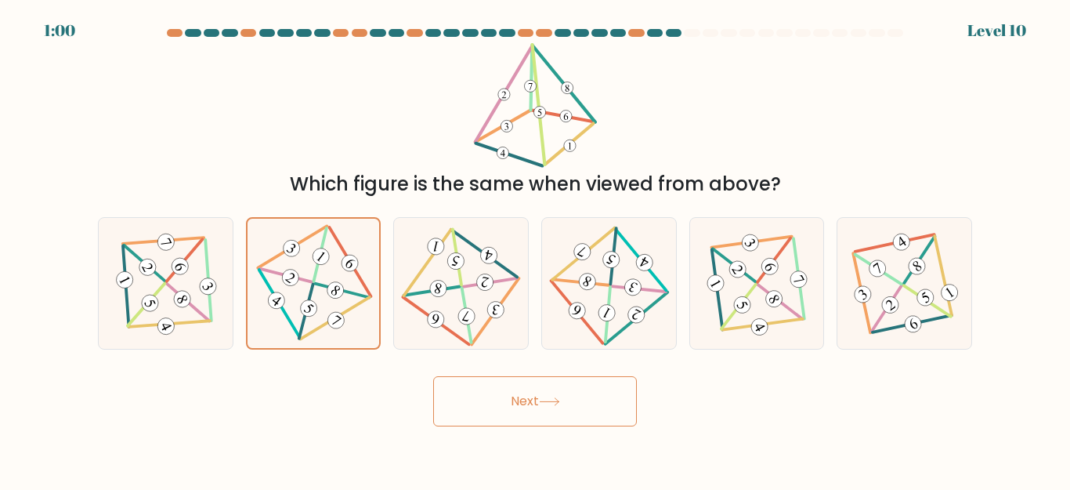
click at [479, 397] on button "Next" at bounding box center [535, 401] width 204 height 50
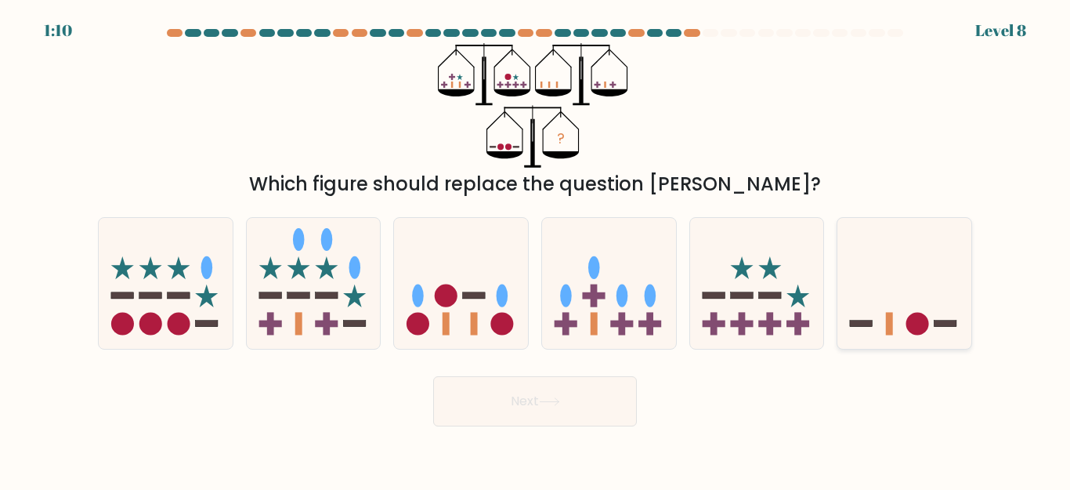
click at [893, 311] on icon at bounding box center [905, 283] width 134 height 110
click at [536, 249] on input "f." at bounding box center [535, 247] width 1 height 4
radio input "true"
click at [527, 393] on button "Next" at bounding box center [535, 401] width 204 height 50
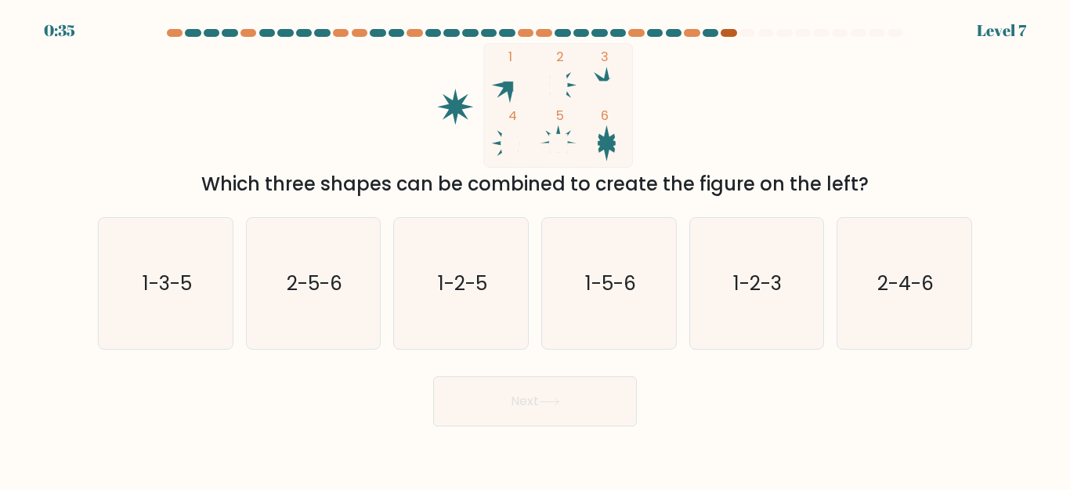
click at [730, 35] on div at bounding box center [729, 33] width 16 height 8
click at [558, 141] on rect at bounding box center [558, 143] width 18 height 18
click at [608, 317] on icon "1-5-6" at bounding box center [609, 283] width 131 height 131
click at [536, 249] on input "d. 1-5-6" at bounding box center [535, 247] width 1 height 4
radio input "true"
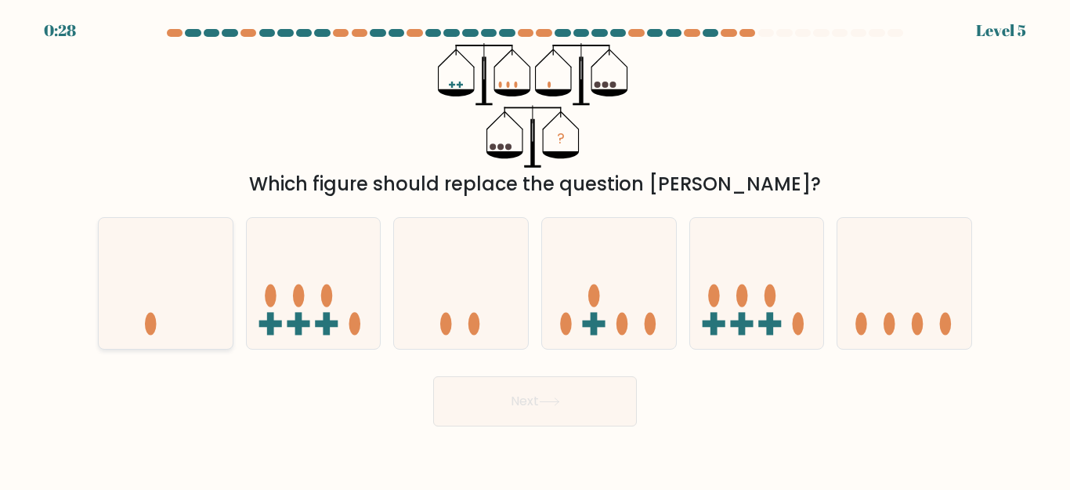
click at [195, 281] on icon at bounding box center [166, 283] width 134 height 110
click at [535, 249] on input "a." at bounding box center [535, 247] width 1 height 4
radio input "true"
click at [540, 395] on button "Next" at bounding box center [535, 401] width 204 height 50
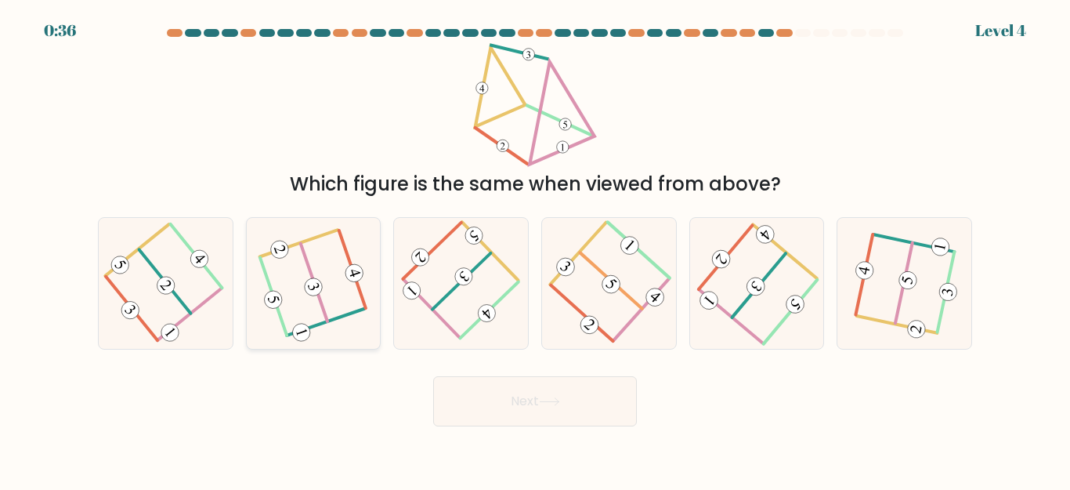
click at [319, 251] on icon at bounding box center [314, 283] width 104 height 105
click at [535, 249] on input "b." at bounding box center [535, 247] width 1 height 4
radio input "true"
click at [477, 299] on icon at bounding box center [461, 283] width 100 height 105
click at [535, 249] on input "c." at bounding box center [535, 247] width 1 height 4
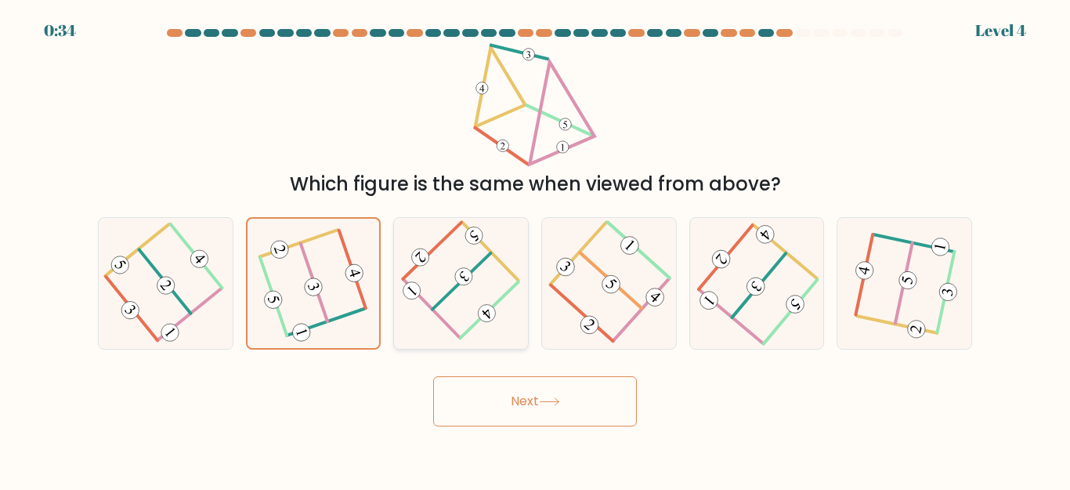
radio input "true"
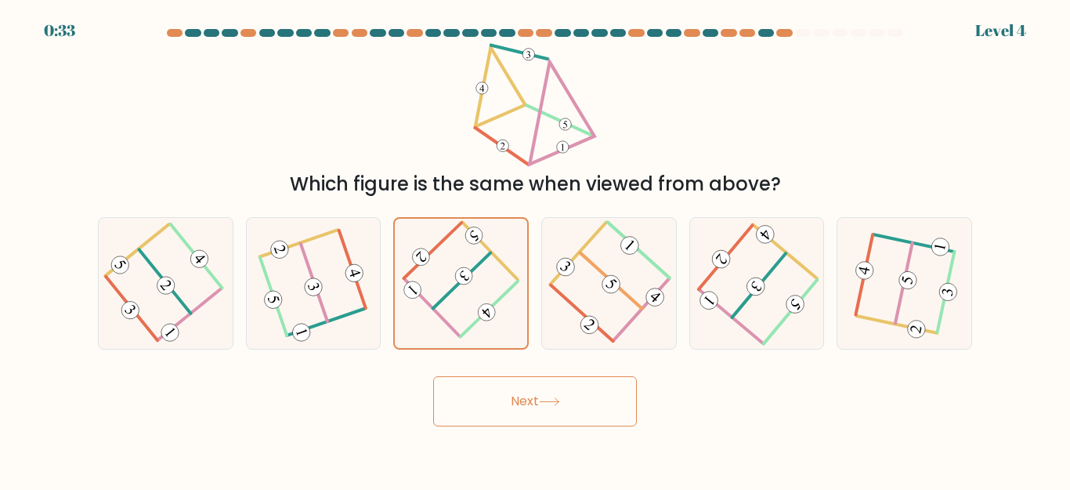
click at [497, 409] on button "Next" at bounding box center [535, 401] width 204 height 50
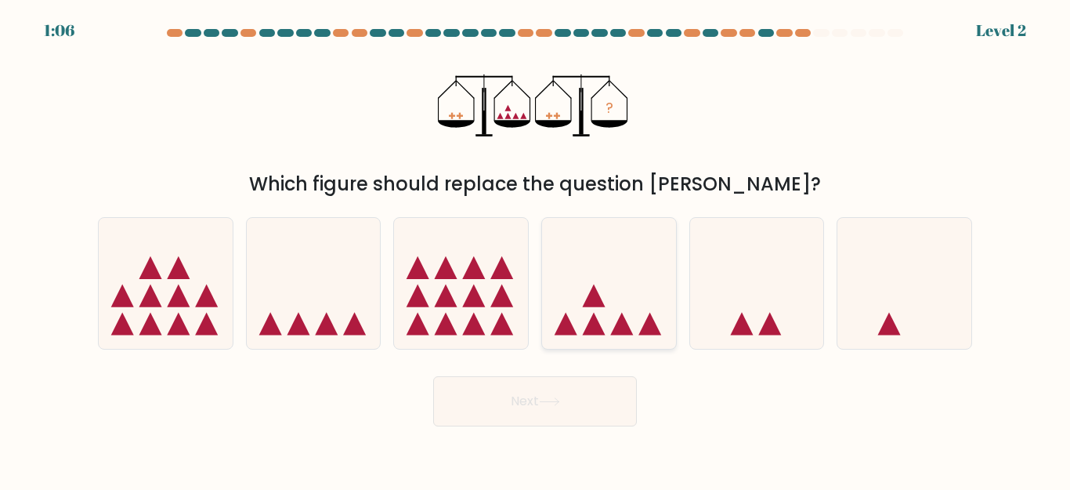
click at [586, 270] on icon at bounding box center [609, 283] width 134 height 110
click at [536, 249] on input "d." at bounding box center [535, 247] width 1 height 4
radio input "true"
click at [484, 393] on button "Next" at bounding box center [535, 401] width 204 height 50
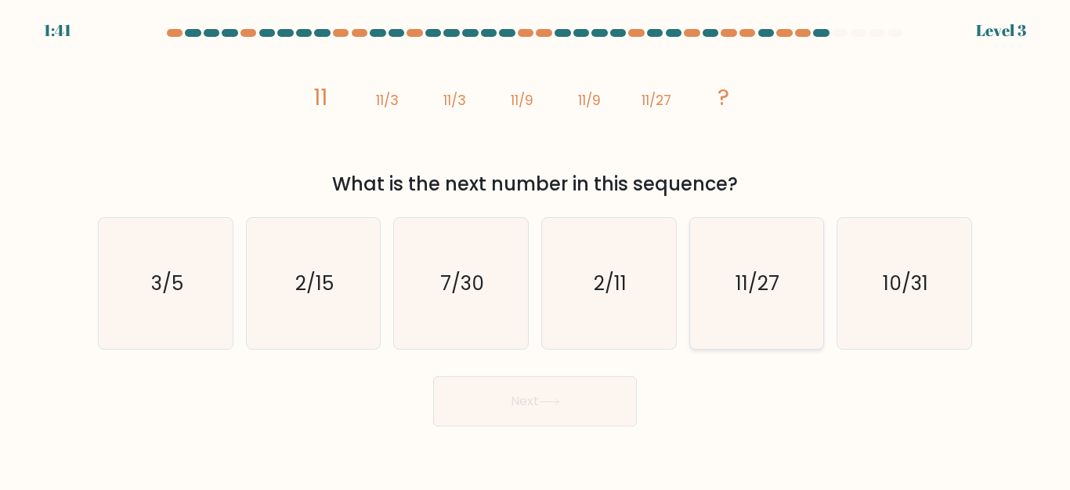
click at [709, 295] on icon "11/27" at bounding box center [756, 283] width 131 height 131
click at [536, 249] on input "e. 11/27" at bounding box center [535, 247] width 1 height 4
radio input "true"
click at [518, 398] on button "Next" at bounding box center [535, 401] width 204 height 50
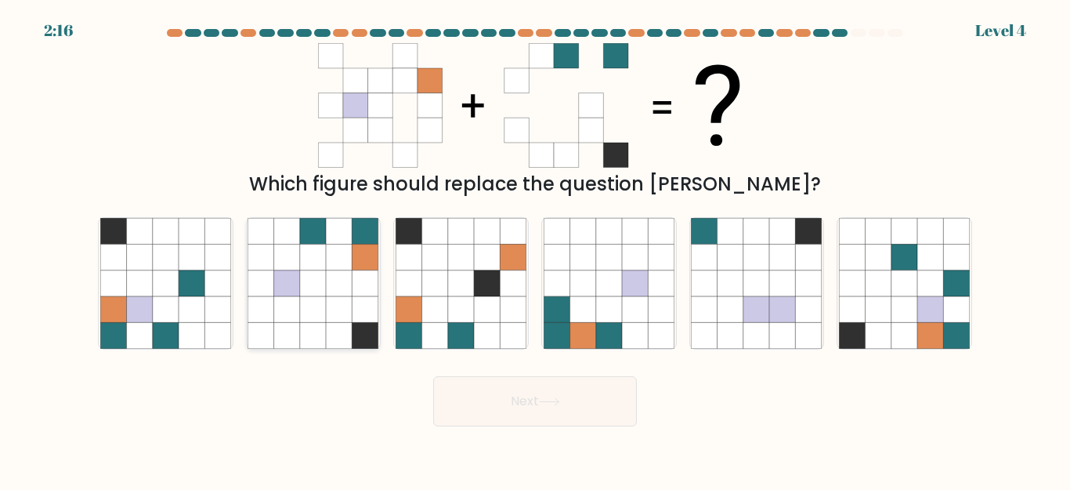
click at [331, 317] on icon at bounding box center [340, 309] width 26 height 26
click at [535, 249] on input "b." at bounding box center [535, 247] width 1 height 4
radio input "true"
click at [494, 393] on button "Next" at bounding box center [535, 401] width 204 height 50
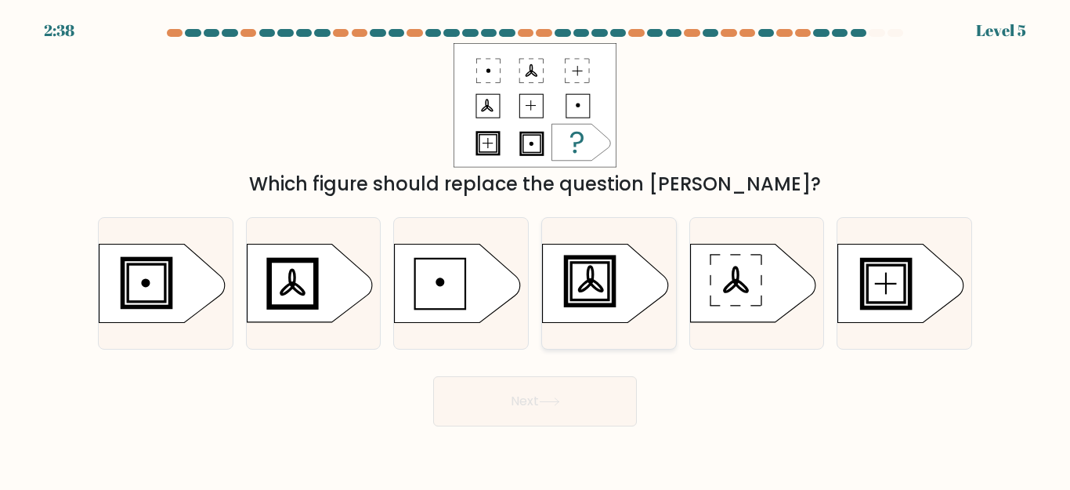
click at [600, 288] on icon at bounding box center [605, 284] width 125 height 78
click at [536, 249] on input "d." at bounding box center [535, 247] width 1 height 4
radio input "true"
click at [482, 391] on button "Next" at bounding box center [535, 401] width 204 height 50
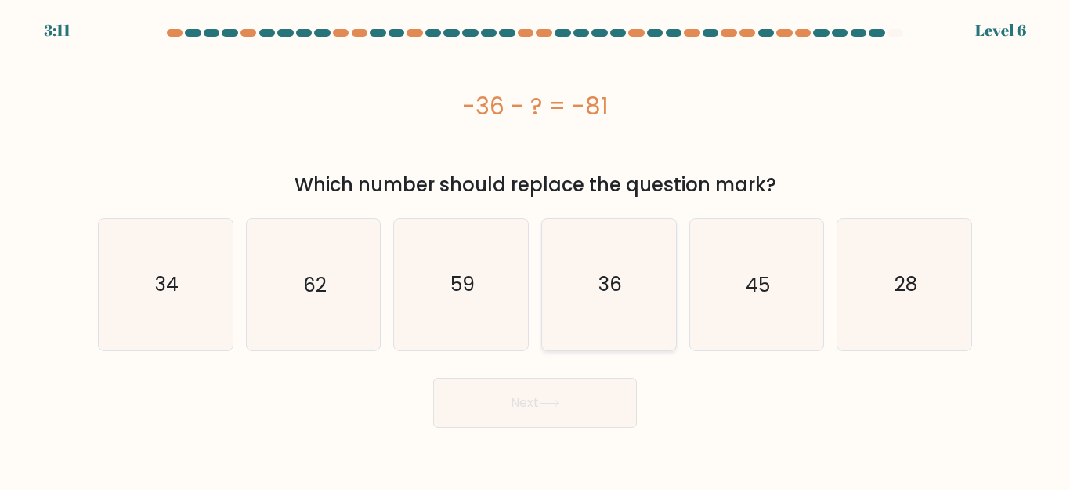
drag, startPoint x: 611, startPoint y: 290, endPoint x: 549, endPoint y: 335, distance: 77.4
click at [610, 290] on text "36" at bounding box center [611, 283] width 24 height 27
click at [536, 249] on input "d. 36" at bounding box center [535, 247] width 1 height 4
radio input "true"
click at [525, 413] on button "Next" at bounding box center [535, 403] width 204 height 50
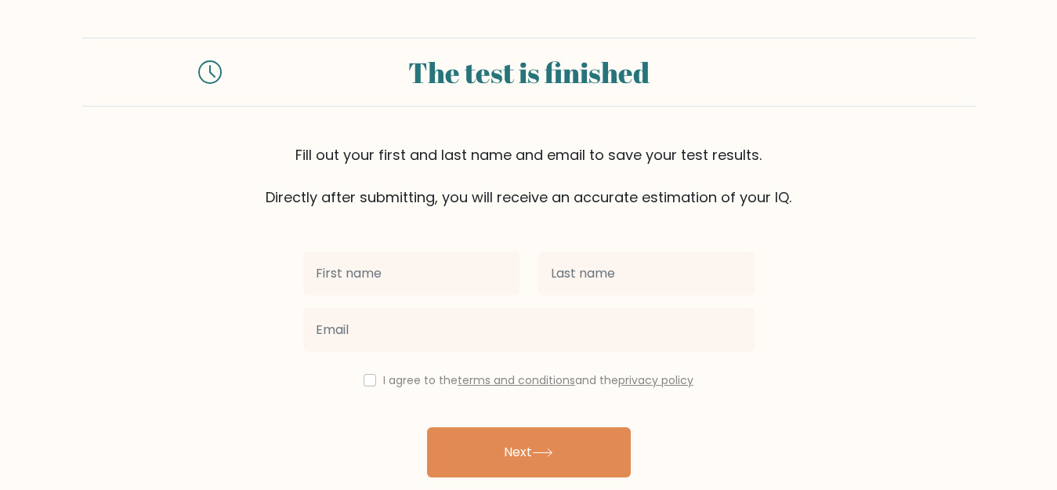
click at [433, 282] on input "text" at bounding box center [411, 274] width 216 height 44
type input "sa"
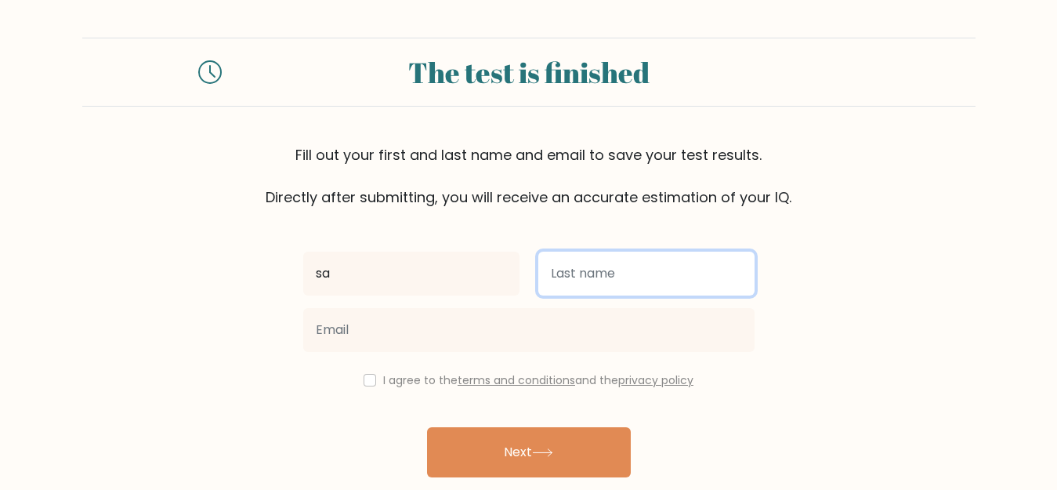
click at [583, 274] on input "text" at bounding box center [646, 274] width 216 height 44
type input "sadfvd"
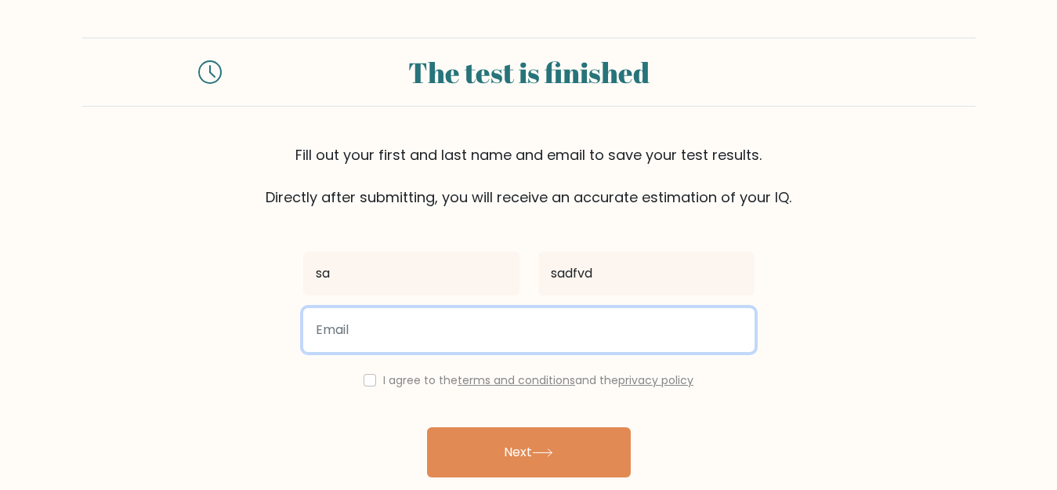
click at [465, 311] on input "email" at bounding box center [528, 330] width 451 height 44
type input "lololosara8@gmail.com"
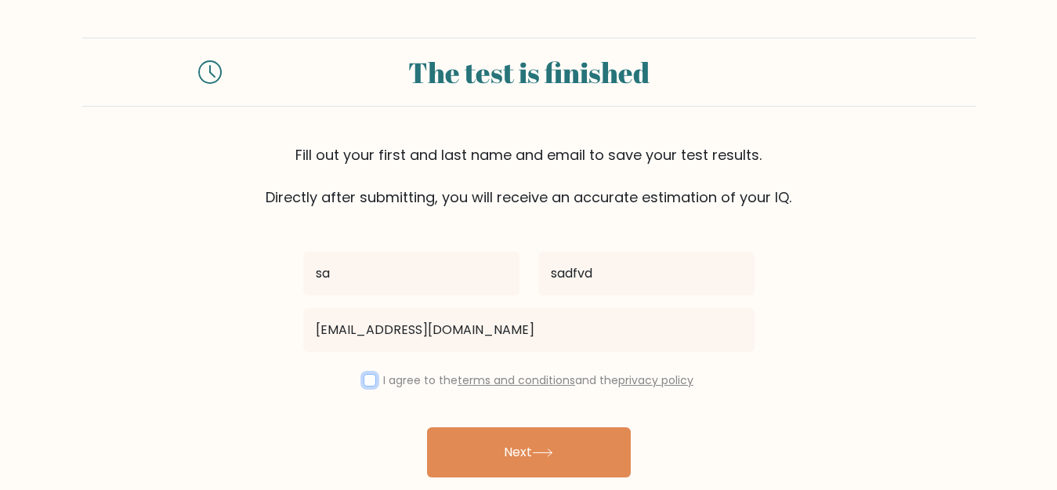
click at [364, 382] on input "checkbox" at bounding box center [370, 380] width 13 height 13
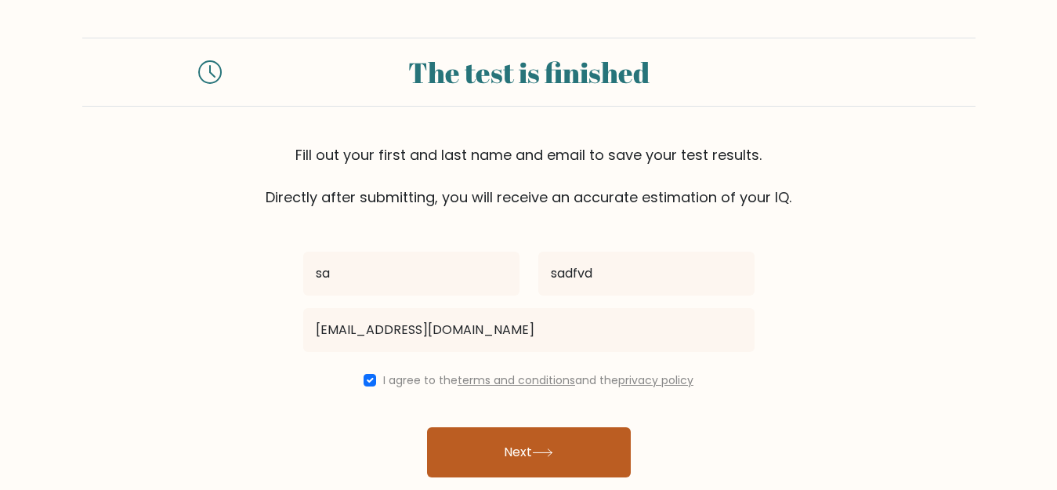
click at [468, 451] on button "Next" at bounding box center [529, 452] width 204 height 50
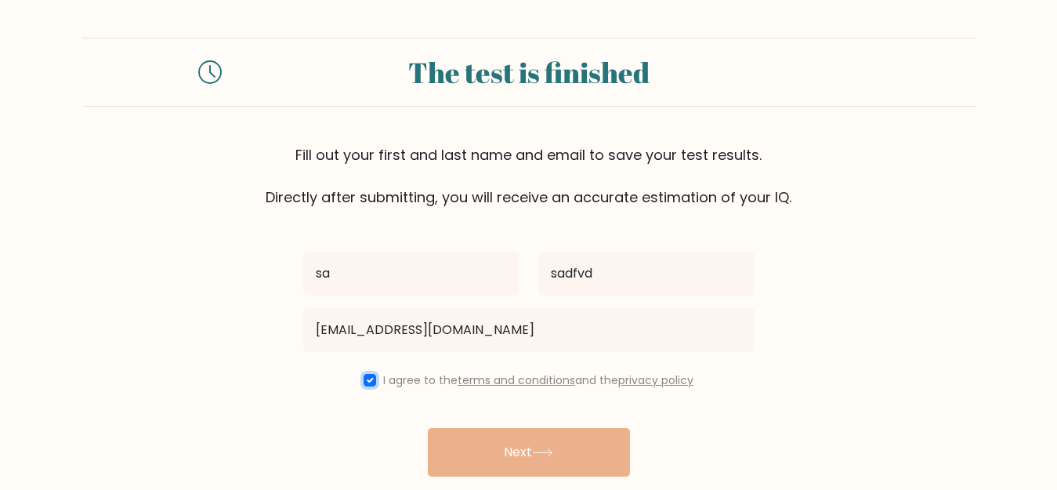
drag, startPoint x: 360, startPoint y: 378, endPoint x: 411, endPoint y: 421, distance: 66.1
click at [364, 378] on input "checkbox" at bounding box center [370, 380] width 13 height 13
checkbox input "false"
click at [484, 471] on div "sa sadfvd lololosara8@gmail.com I agree to the terms and conditions and the pri…" at bounding box center [529, 360] width 470 height 305
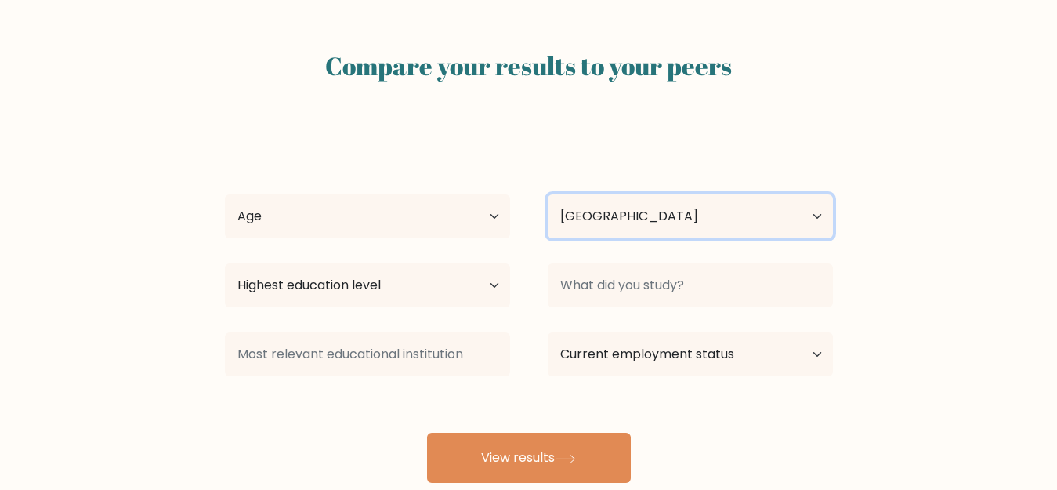
click at [716, 212] on select "Country [GEOGRAPHIC_DATA] [GEOGRAPHIC_DATA] [GEOGRAPHIC_DATA] [US_STATE] [GEOGR…" at bounding box center [690, 216] width 285 height 44
select select "SE"
click at [548, 194] on select "Country [GEOGRAPHIC_DATA] [GEOGRAPHIC_DATA] [GEOGRAPHIC_DATA] [US_STATE] [GEOGR…" at bounding box center [690, 216] width 285 height 44
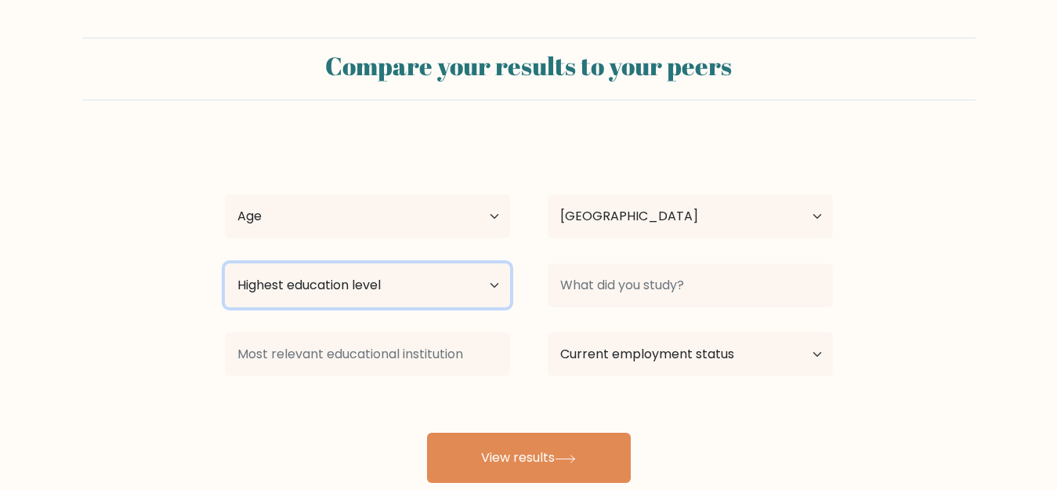
click at [447, 295] on select "Highest education level No schooling Primary Lower Secondary Upper Secondary Oc…" at bounding box center [367, 285] width 285 height 44
select select "bachelors_degree"
click at [225, 263] on select "Highest education level No schooling Primary Lower Secondary Upper Secondary Oc…" at bounding box center [367, 285] width 285 height 44
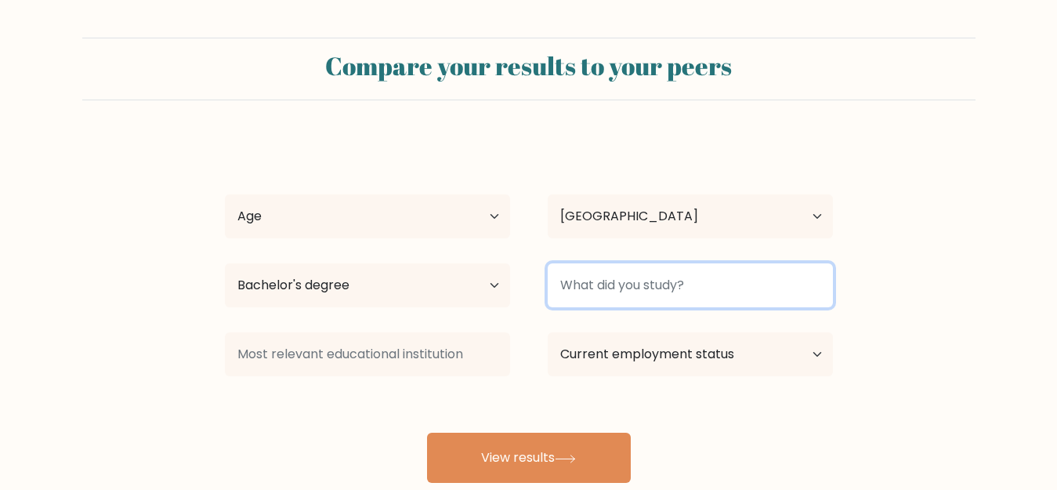
click at [615, 280] on input at bounding box center [690, 285] width 285 height 44
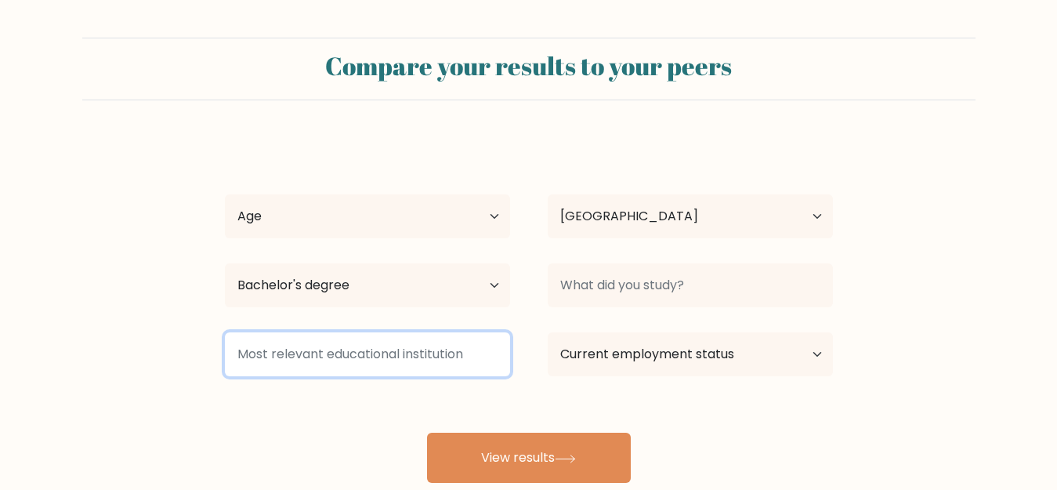
click at [432, 341] on input at bounding box center [367, 354] width 285 height 44
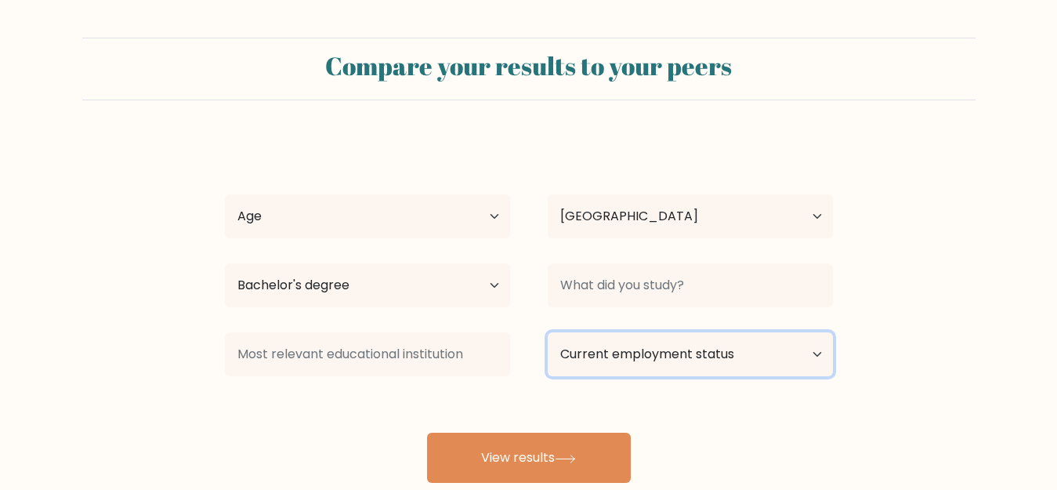
click at [588, 345] on select "Current employment status Employed Student Retired Other / prefer not to answer" at bounding box center [690, 354] width 285 height 44
select select "other"
click at [548, 332] on select "Current employment status Employed Student Retired Other / prefer not to answer" at bounding box center [690, 354] width 285 height 44
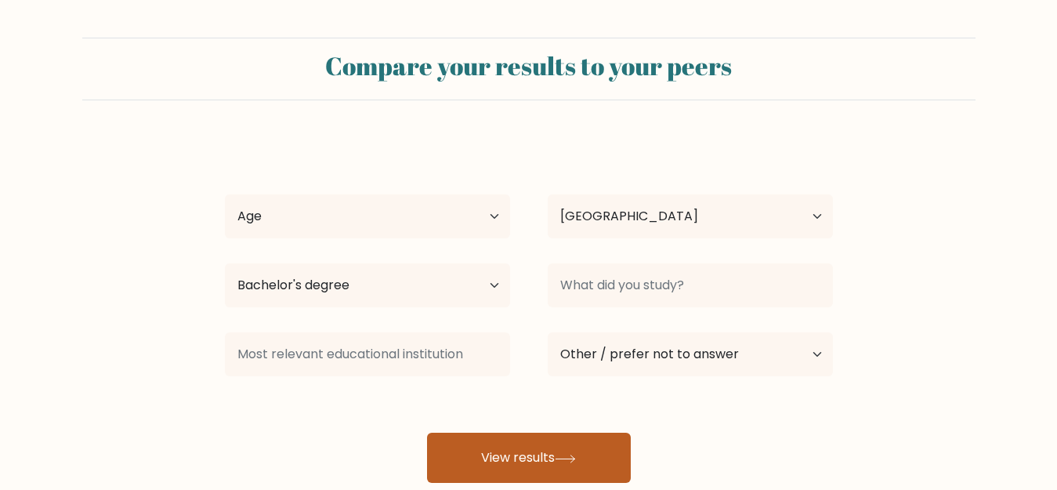
click at [498, 459] on button "View results" at bounding box center [529, 458] width 204 height 50
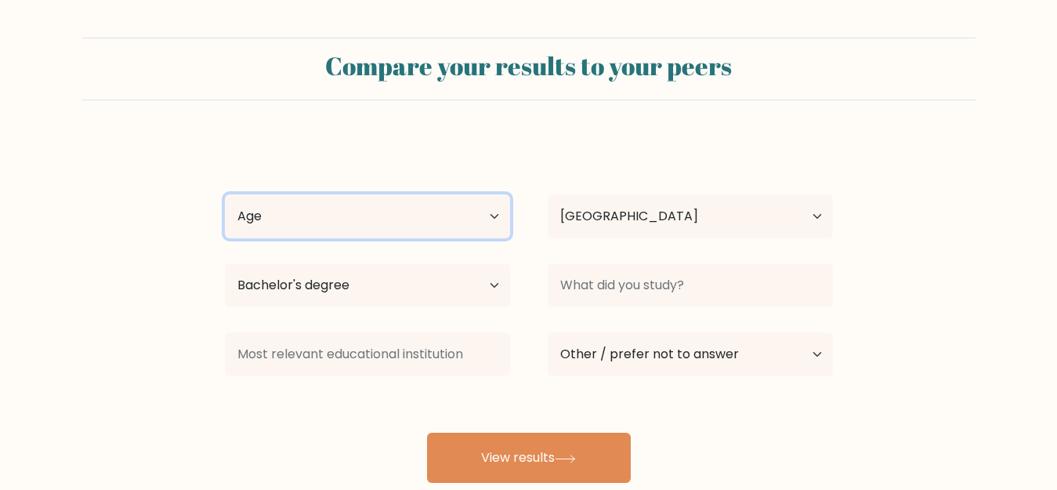
click at [411, 212] on select "Age Under 18 years old 18-24 years old 25-34 years old 35-44 years old 45-54 ye…" at bounding box center [367, 216] width 285 height 44
click at [225, 194] on select "Age Under 18 years old 18-24 years old 25-34 years old 35-44 years old 45-54 ye…" at bounding box center [367, 216] width 285 height 44
click at [443, 212] on select "Age Under 18 years old 18-24 years old 25-34 years old 35-44 years old 45-54 ye…" at bounding box center [367, 216] width 285 height 44
select select "min_18"
click at [225, 194] on select "Age Under 18 years old 18-24 years old 25-34 years old 35-44 years old 45-54 ye…" at bounding box center [367, 216] width 285 height 44
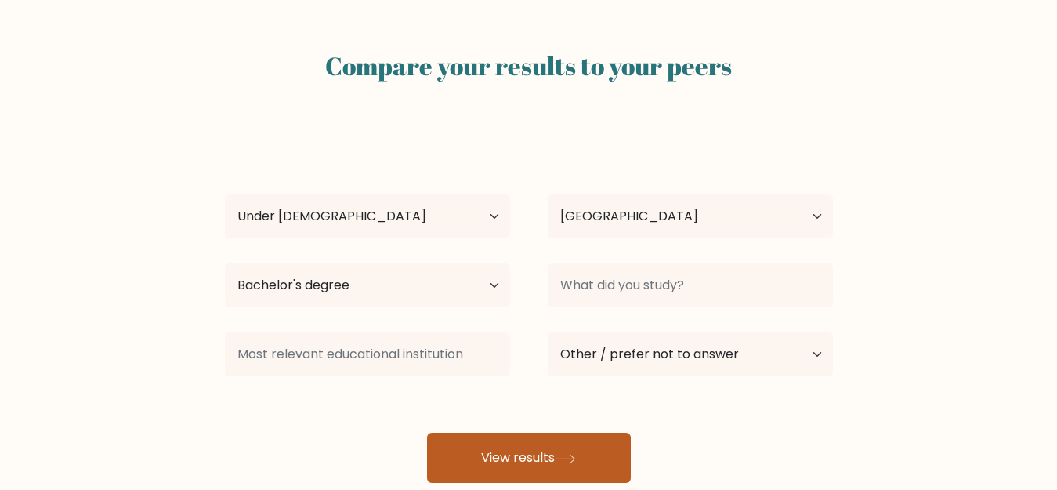
click at [483, 461] on button "View results" at bounding box center [529, 458] width 204 height 50
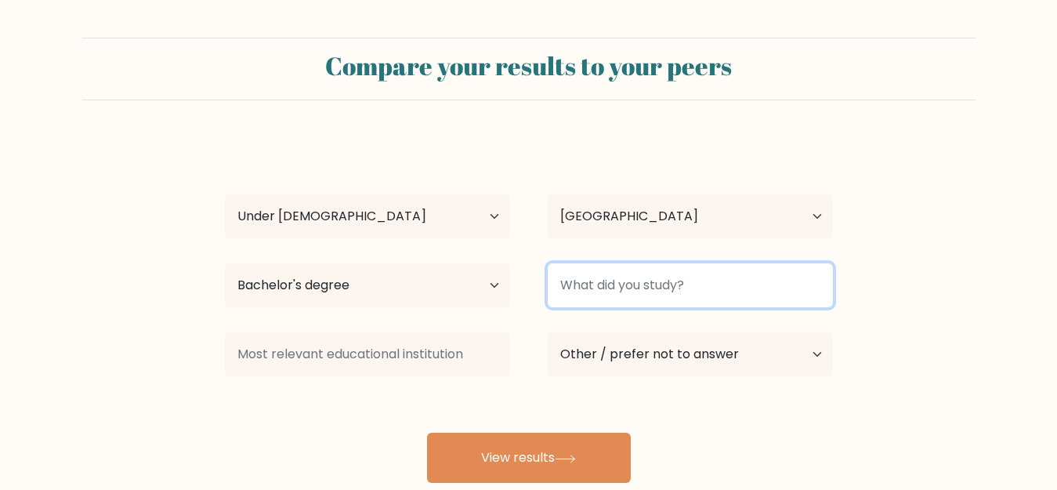
click at [621, 295] on input at bounding box center [690, 285] width 285 height 44
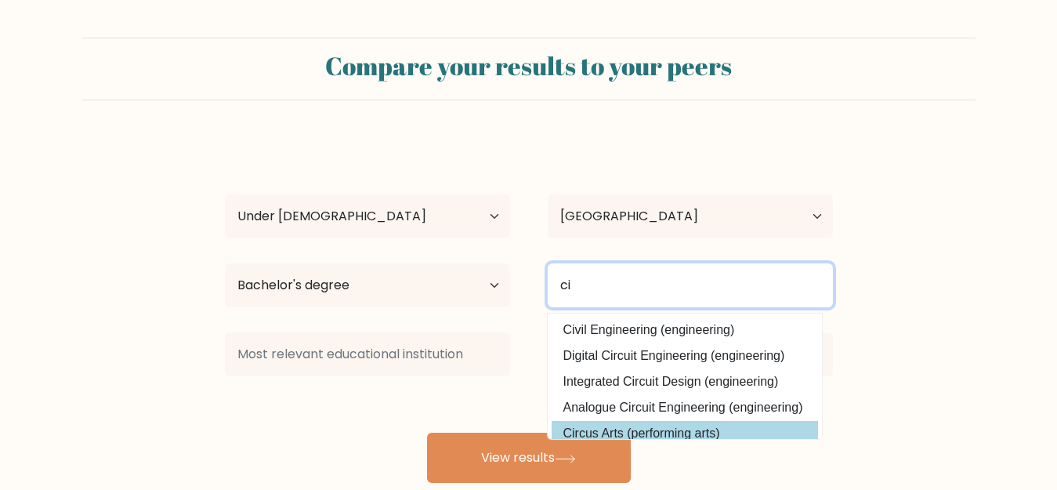
type input "ci"
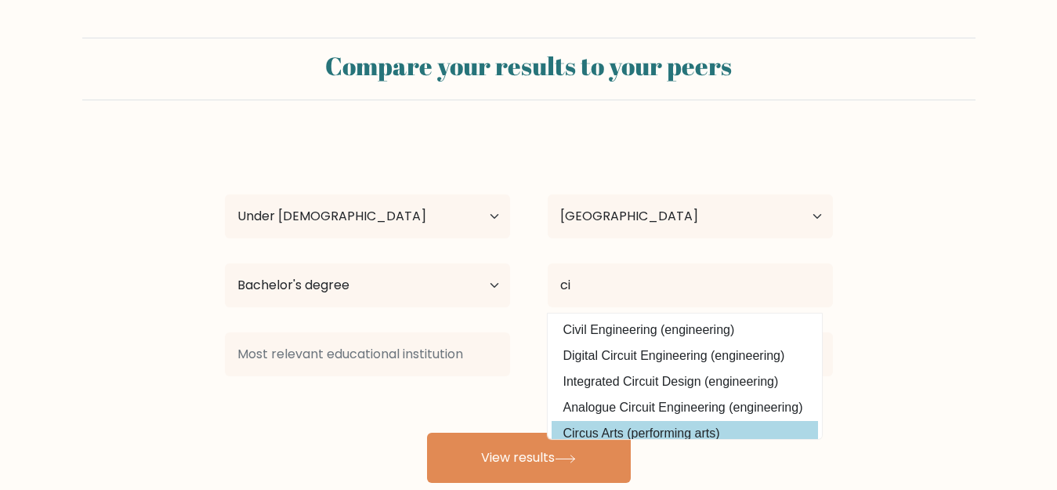
click at [568, 433] on div "sa sadfvd Age Under 18 years old 18-24 years old 25-34 years old 35-44 years ol…" at bounding box center [529, 310] width 627 height 345
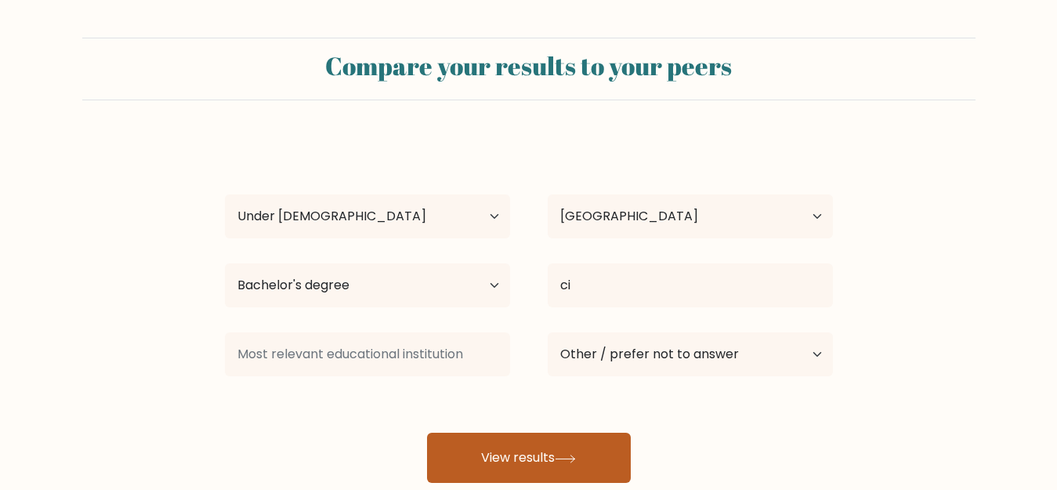
click at [502, 465] on button "View results" at bounding box center [529, 458] width 204 height 50
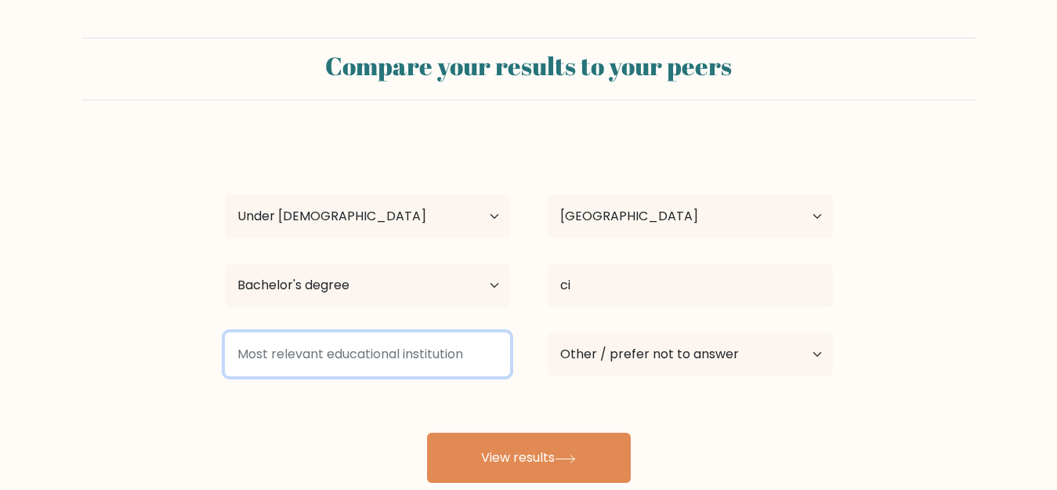
click at [372, 347] on input at bounding box center [367, 354] width 285 height 44
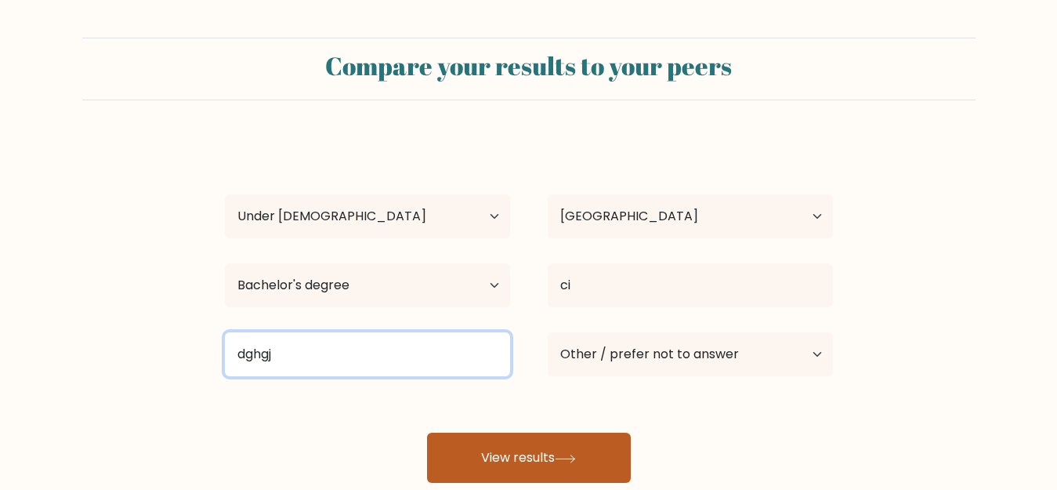
type input "dghgj"
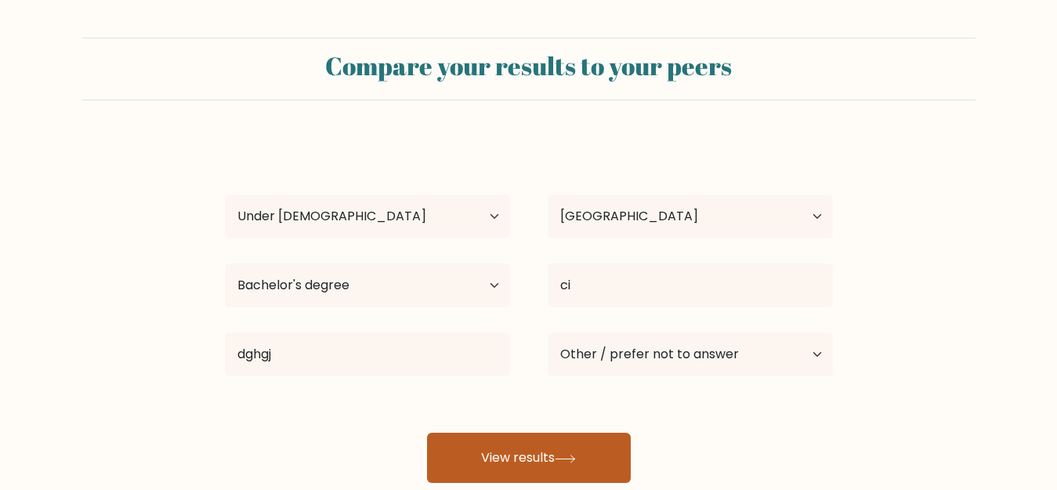
click at [480, 475] on button "View results" at bounding box center [529, 458] width 204 height 50
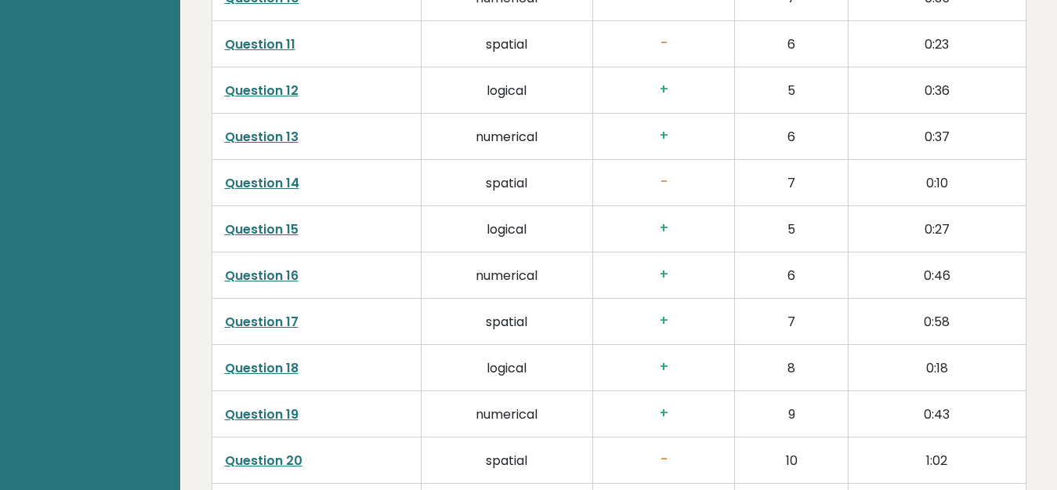
scroll to position [2896, 0]
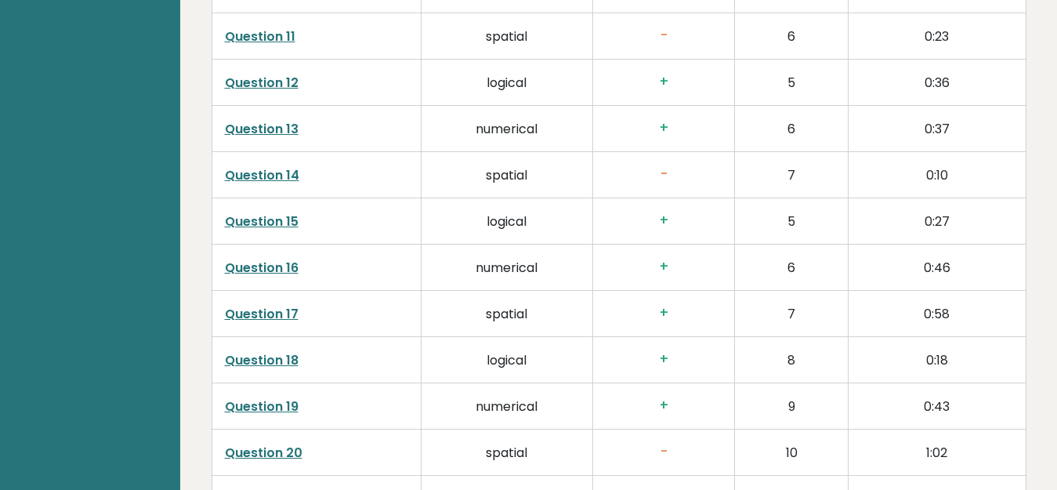
drag, startPoint x: 502, startPoint y: 176, endPoint x: 411, endPoint y: 164, distance: 90.9
click at [498, 175] on td "spatial" at bounding box center [508, 175] width 172 height 46
click at [260, 172] on link "Question 14" at bounding box center [262, 175] width 74 height 18
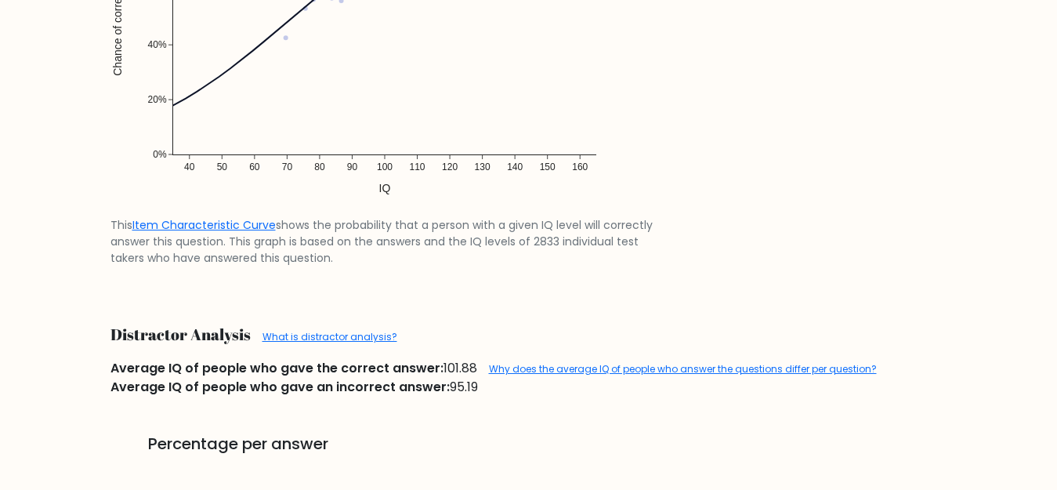
scroll to position [1254, 0]
